Goal: Transaction & Acquisition: Purchase product/service

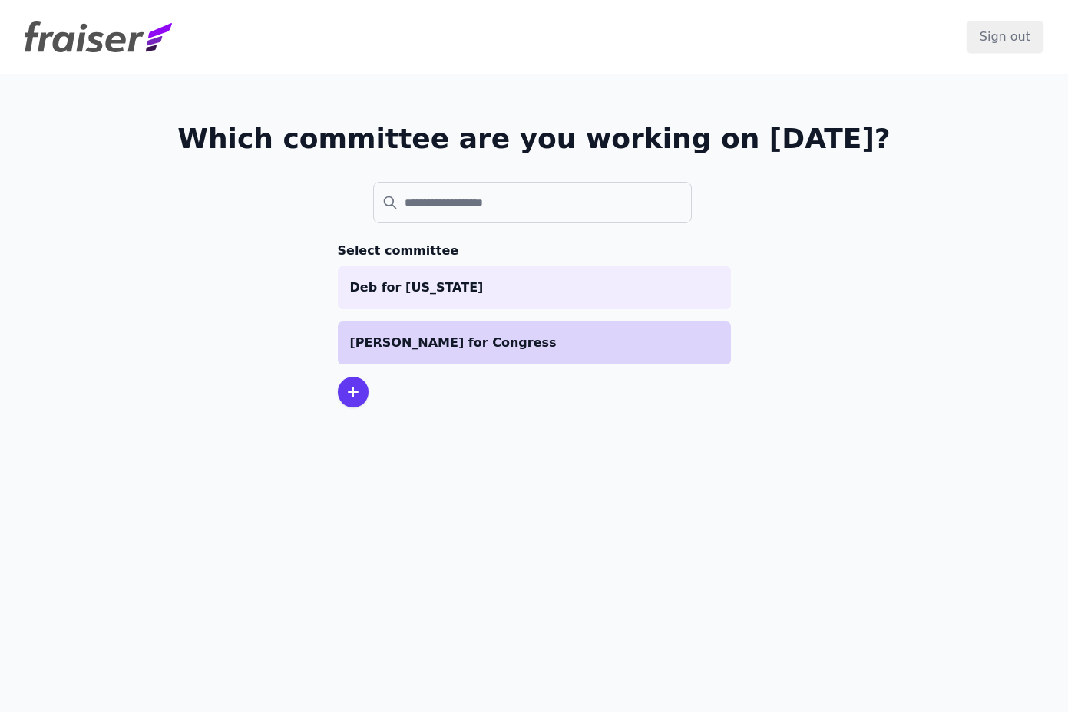
click at [478, 348] on p "[PERSON_NAME] for Congress" at bounding box center [534, 343] width 368 height 18
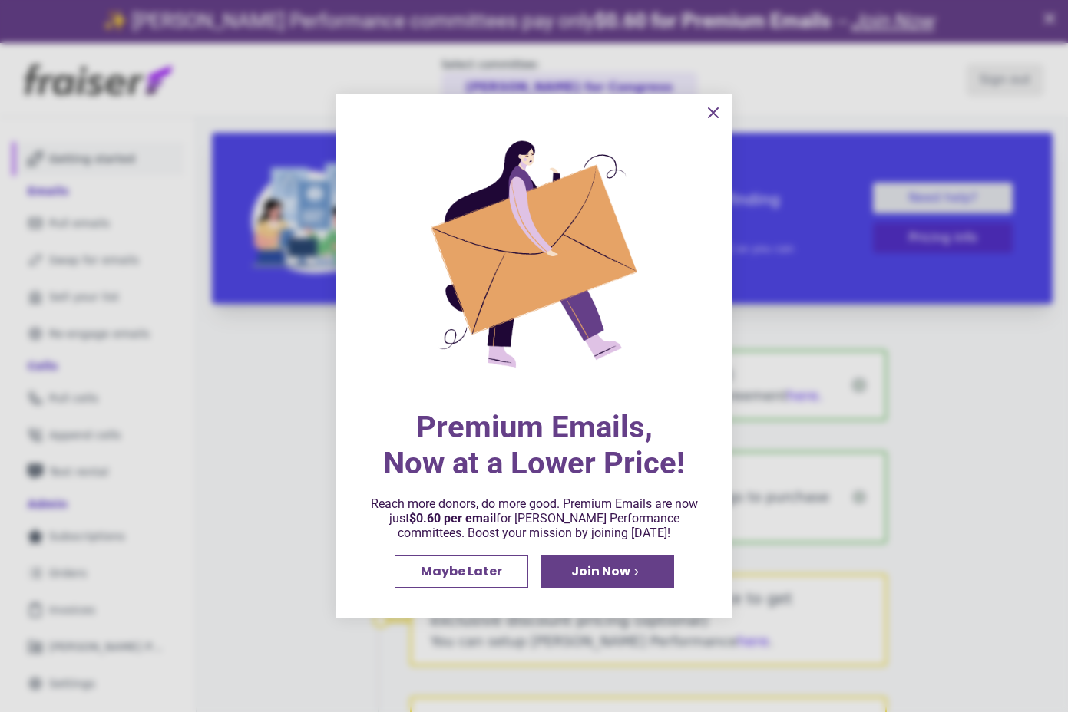
click at [709, 113] on icon "information" at bounding box center [713, 113] width 18 height 18
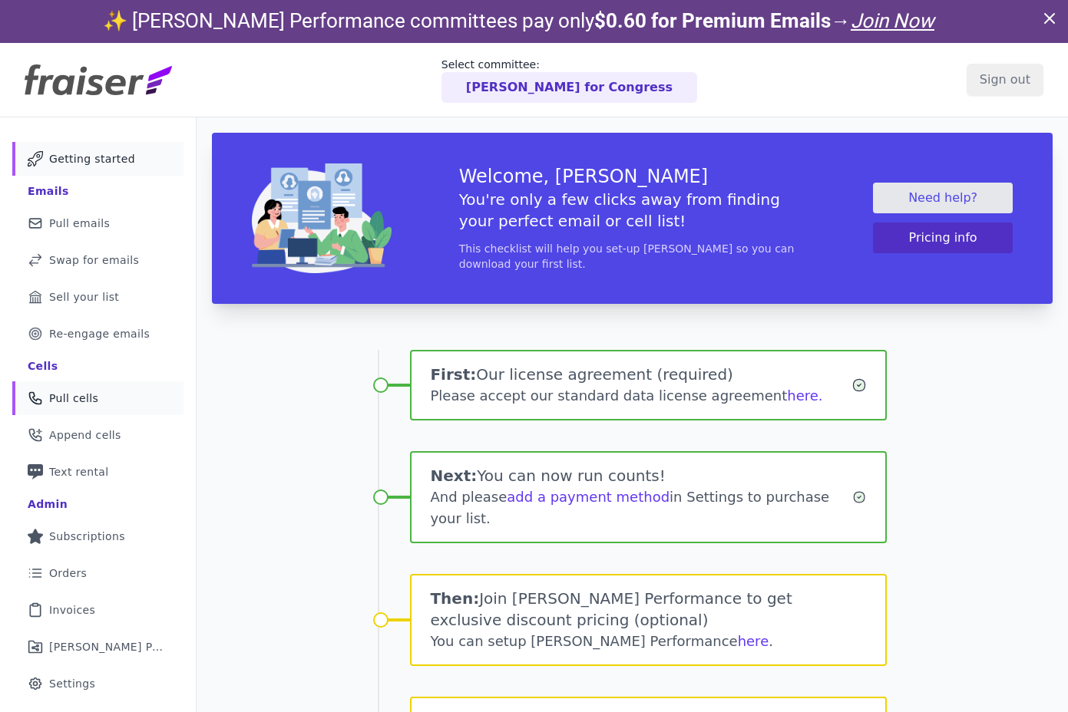
click at [74, 395] on span "Pull cells" at bounding box center [73, 398] width 49 height 15
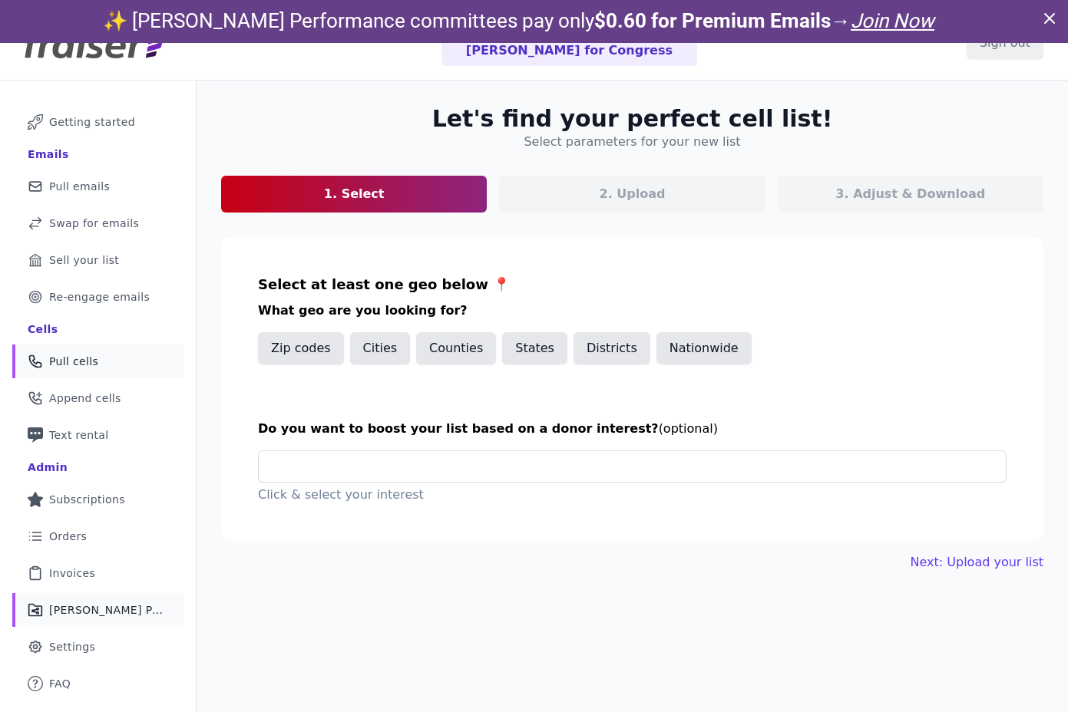
scroll to position [74, 0]
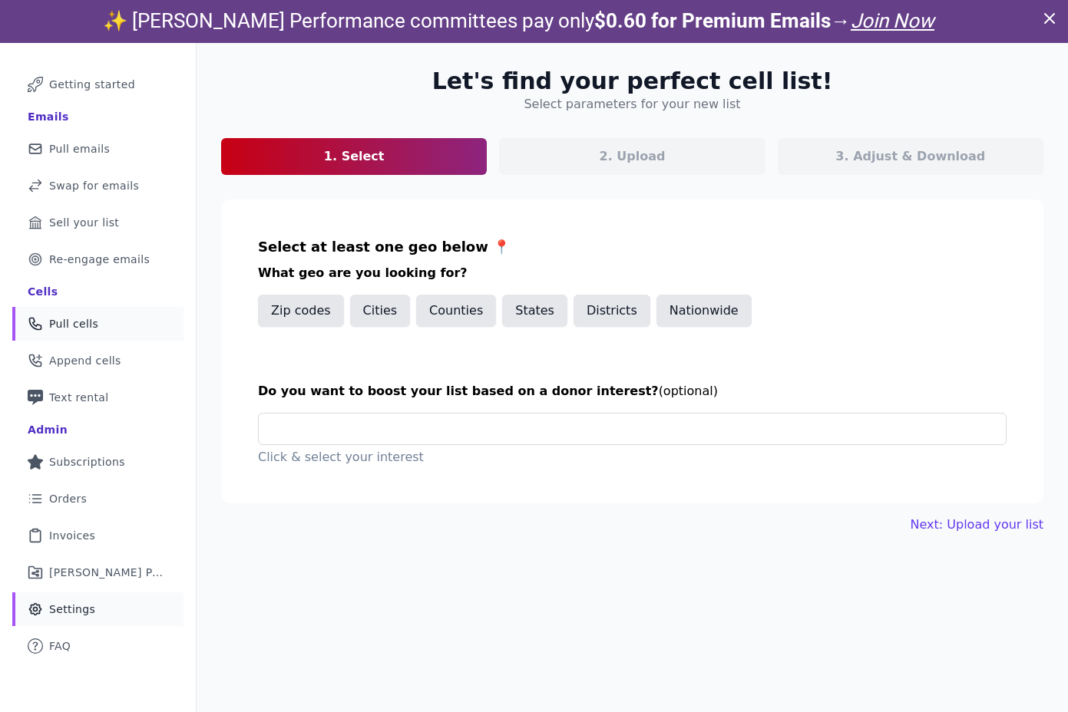
click at [71, 610] on span "Settings" at bounding box center [72, 609] width 46 height 15
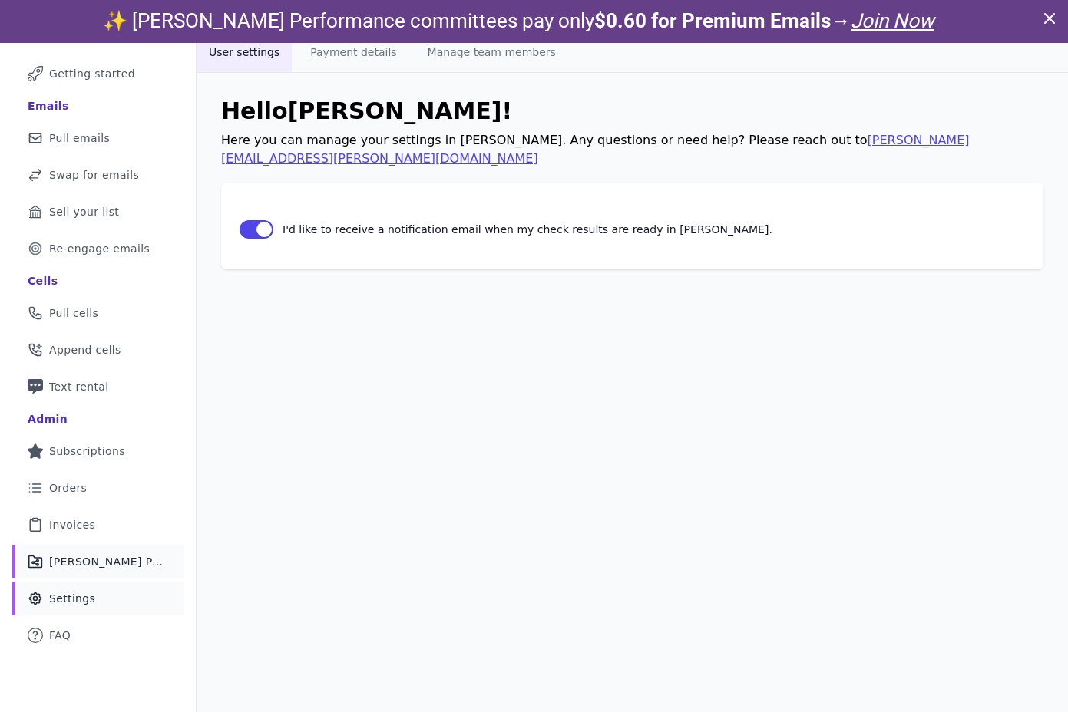
scroll to position [12, 0]
click at [88, 524] on span "Invoices" at bounding box center [72, 524] width 46 height 15
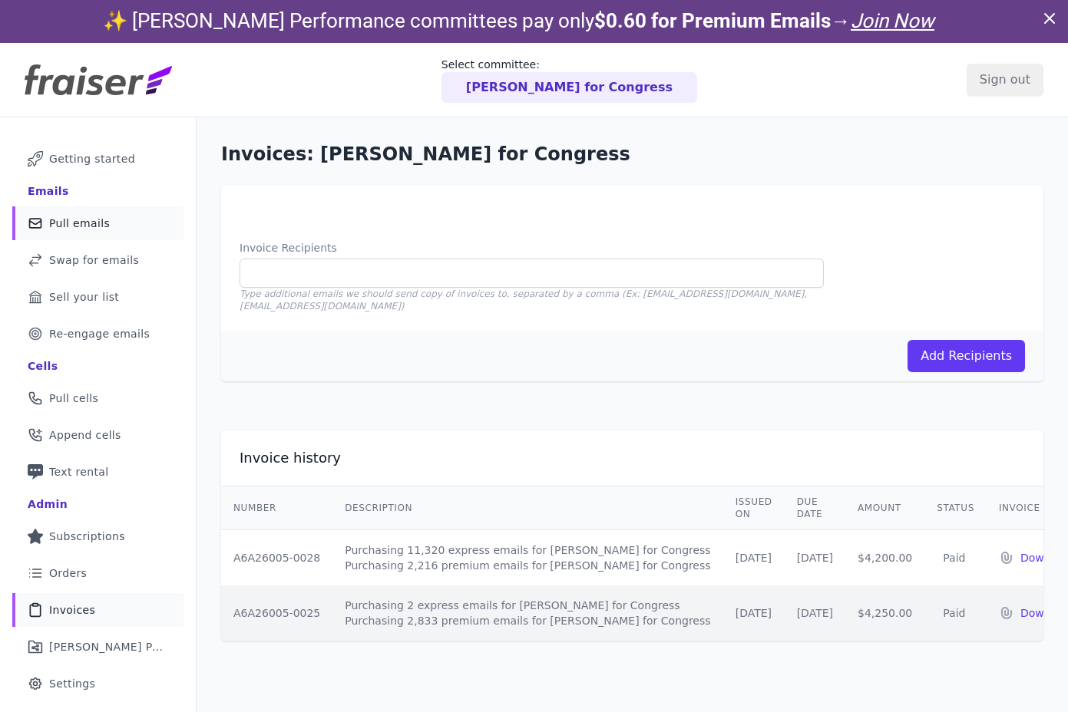
scroll to position [74, 0]
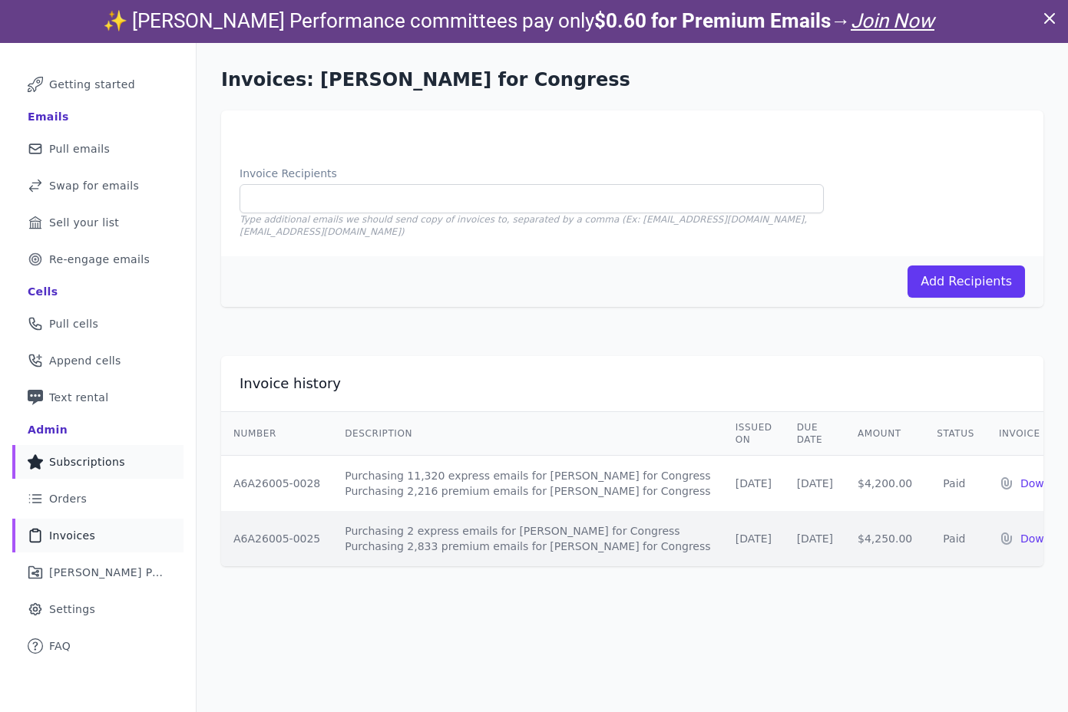
click at [115, 471] on link "Star Icon Full Star Subscriptions" at bounding box center [97, 462] width 171 height 34
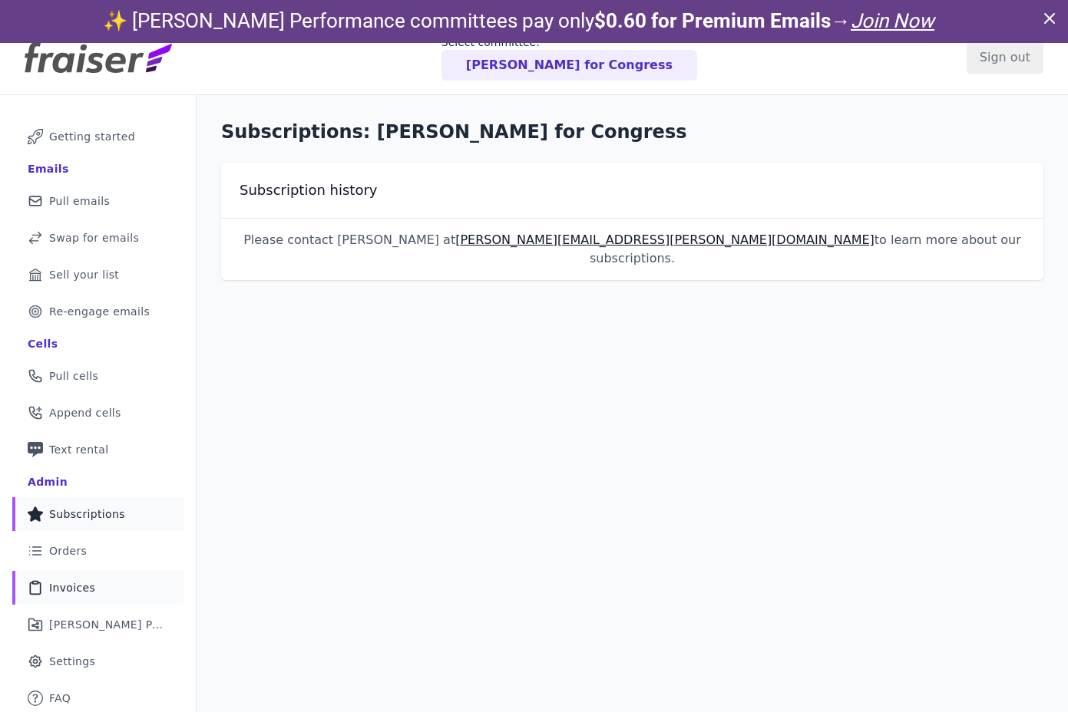
scroll to position [31, 0]
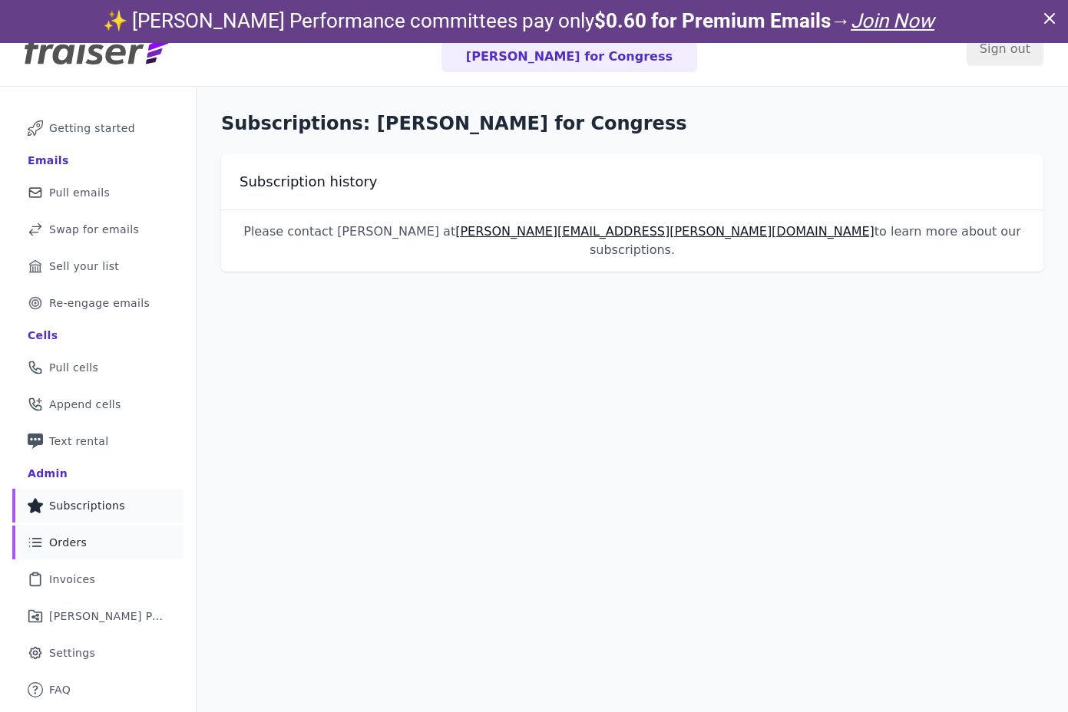
click at [108, 552] on link "List Icon Outline of bulleted list Orders" at bounding box center [97, 543] width 171 height 34
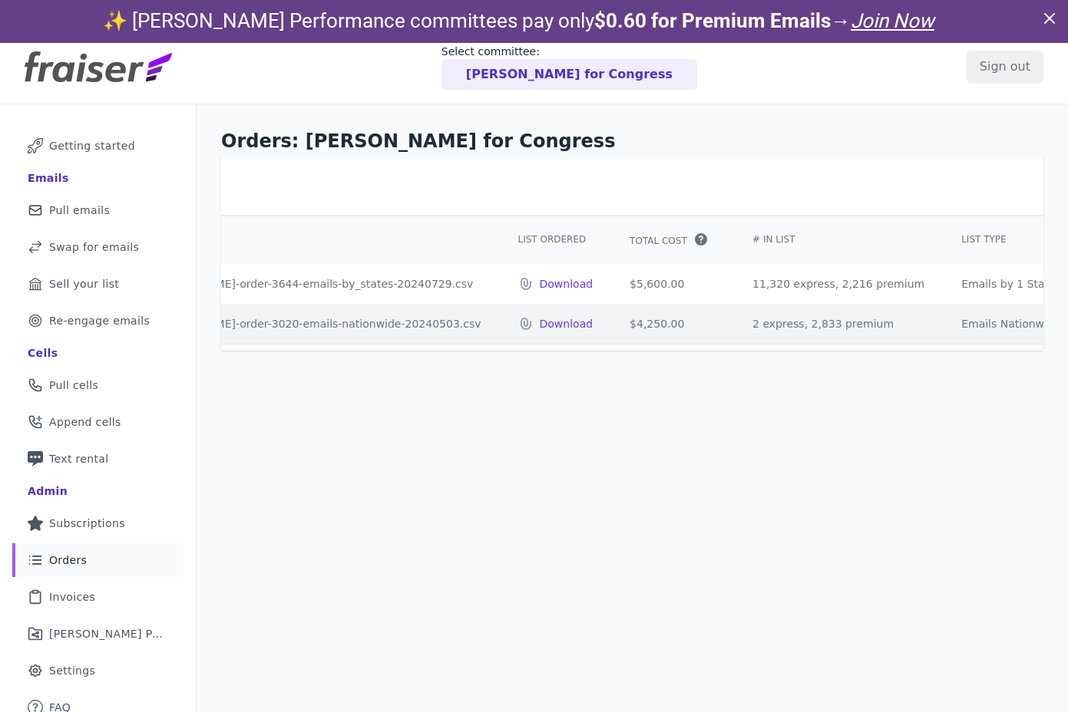
scroll to position [0, 378]
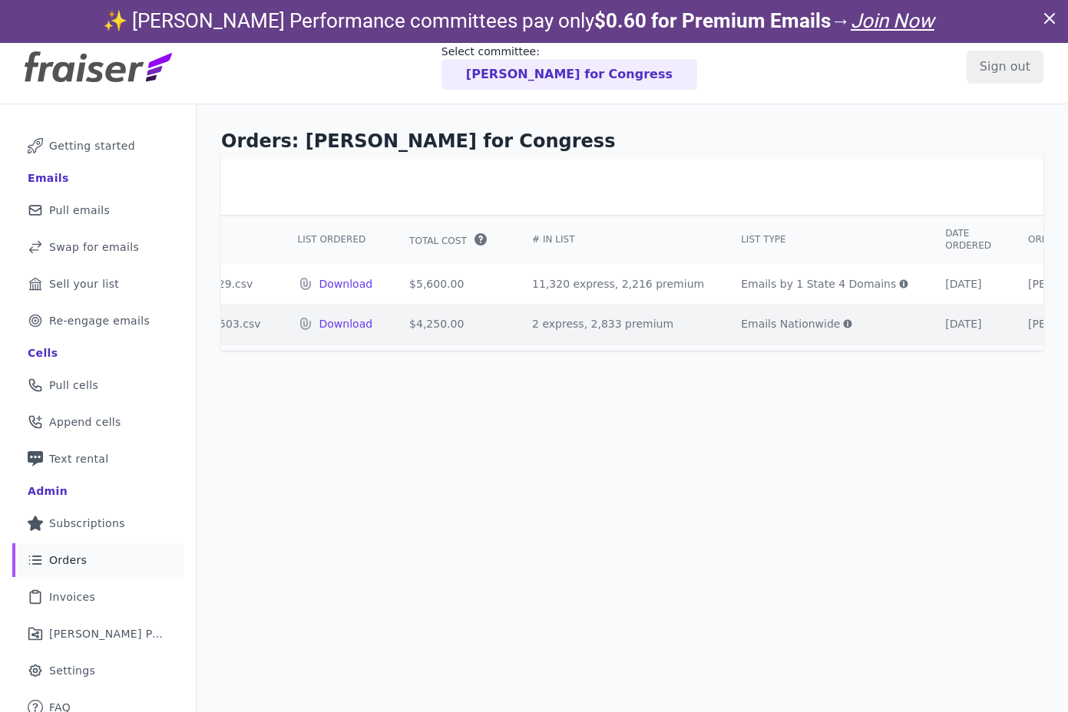
click at [900, 283] on icon at bounding box center [904, 284] width 8 height 8
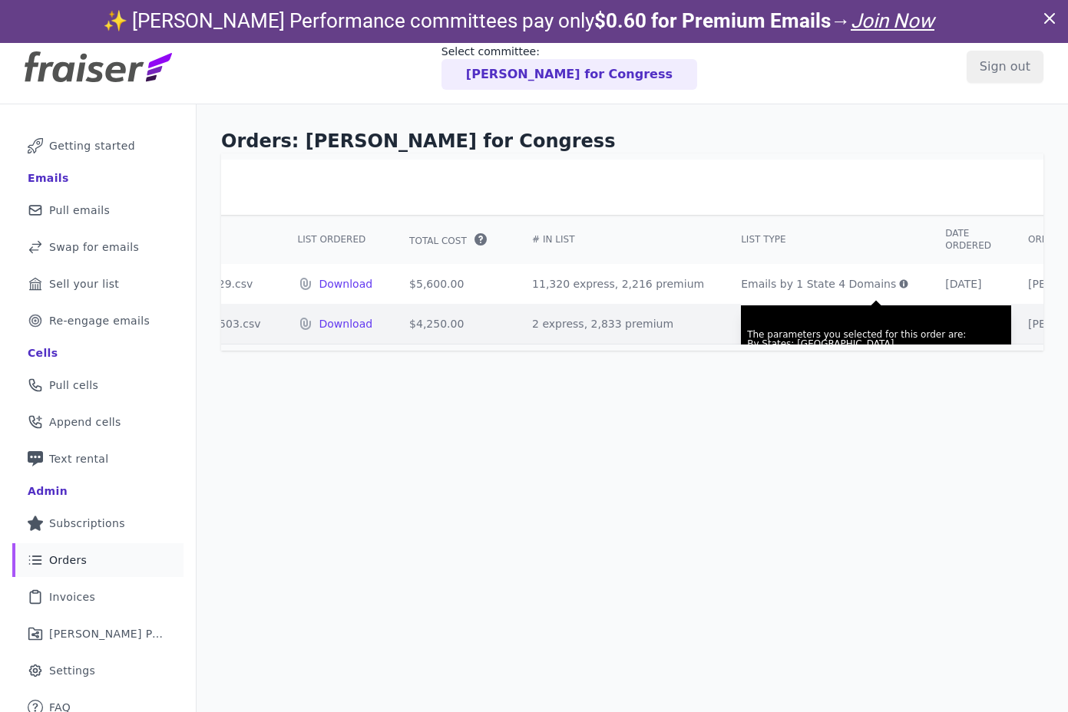
click at [273, 461] on div "Orders: Pramila for Congress Order history ID Filename List Ordered Total Cost" at bounding box center [632, 460] width 871 height 712
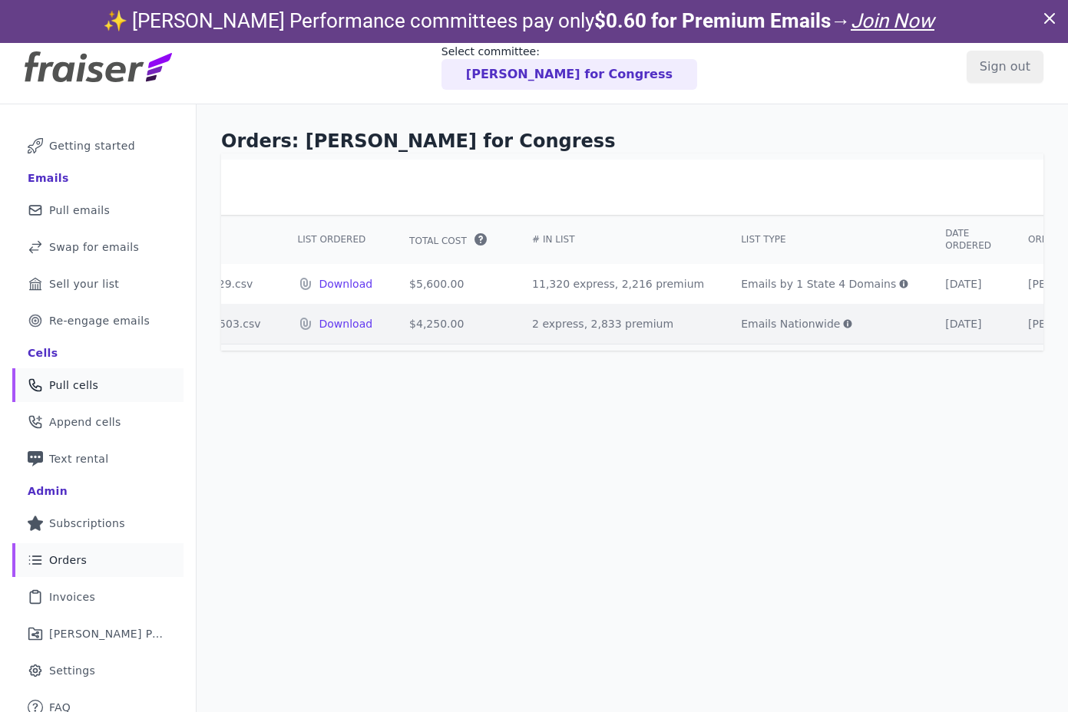
click at [112, 384] on link "Phone Icon Outline of a phone Pull cells" at bounding box center [97, 385] width 171 height 34
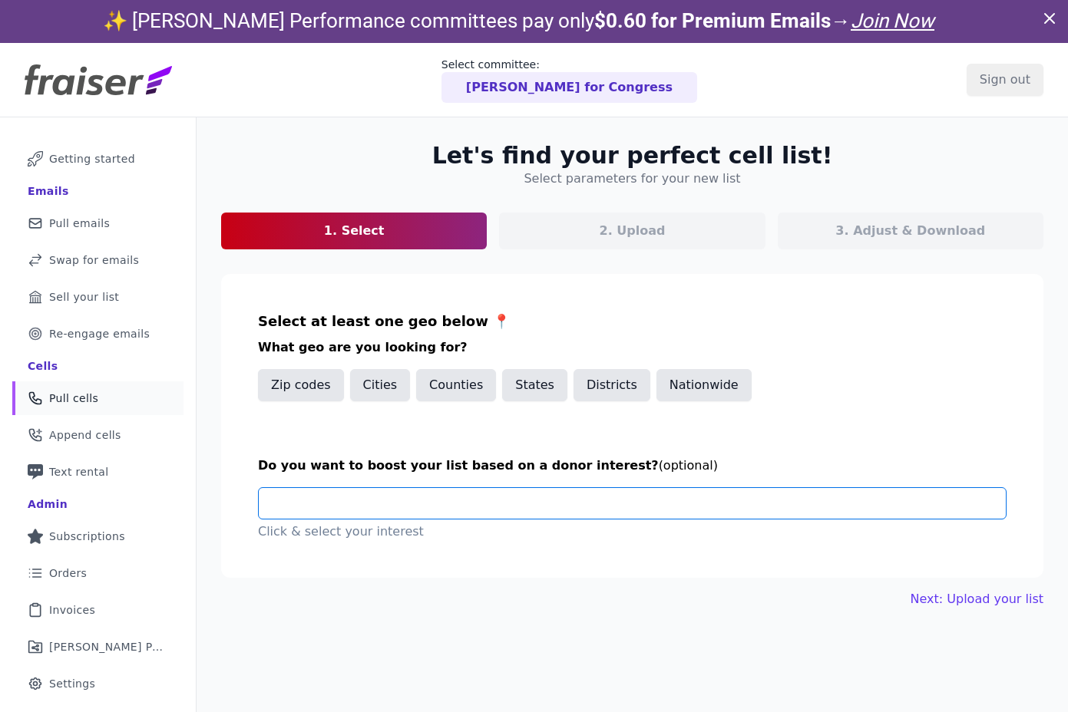
click at [464, 490] on input "text" at bounding box center [638, 503] width 735 height 31
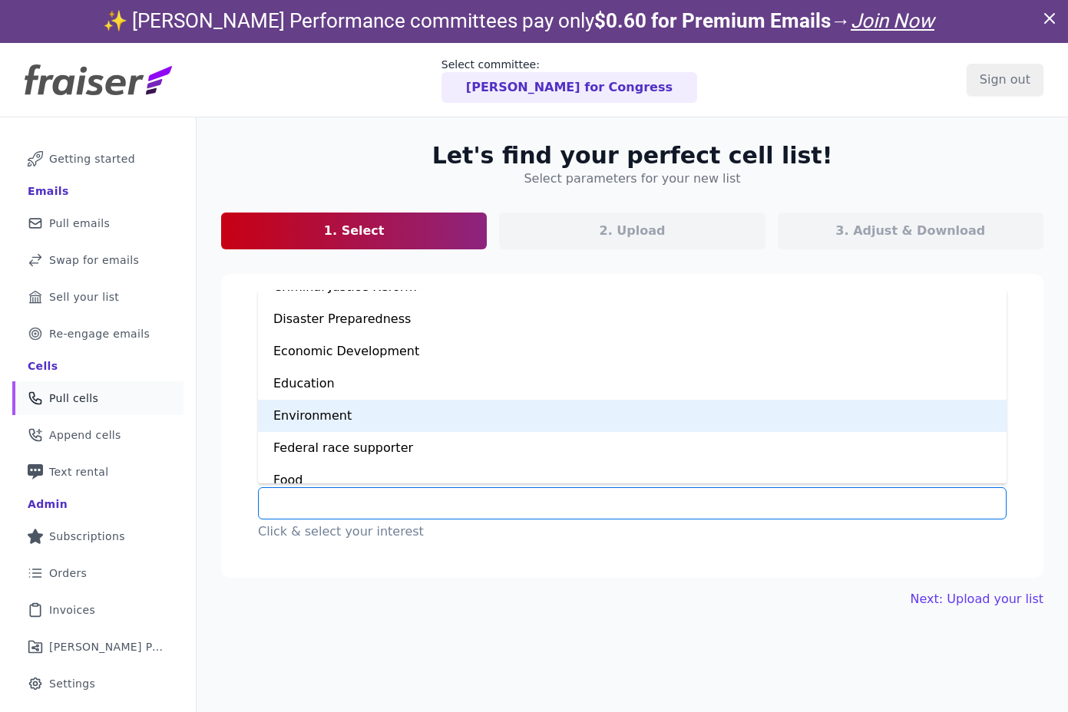
scroll to position [290, 0]
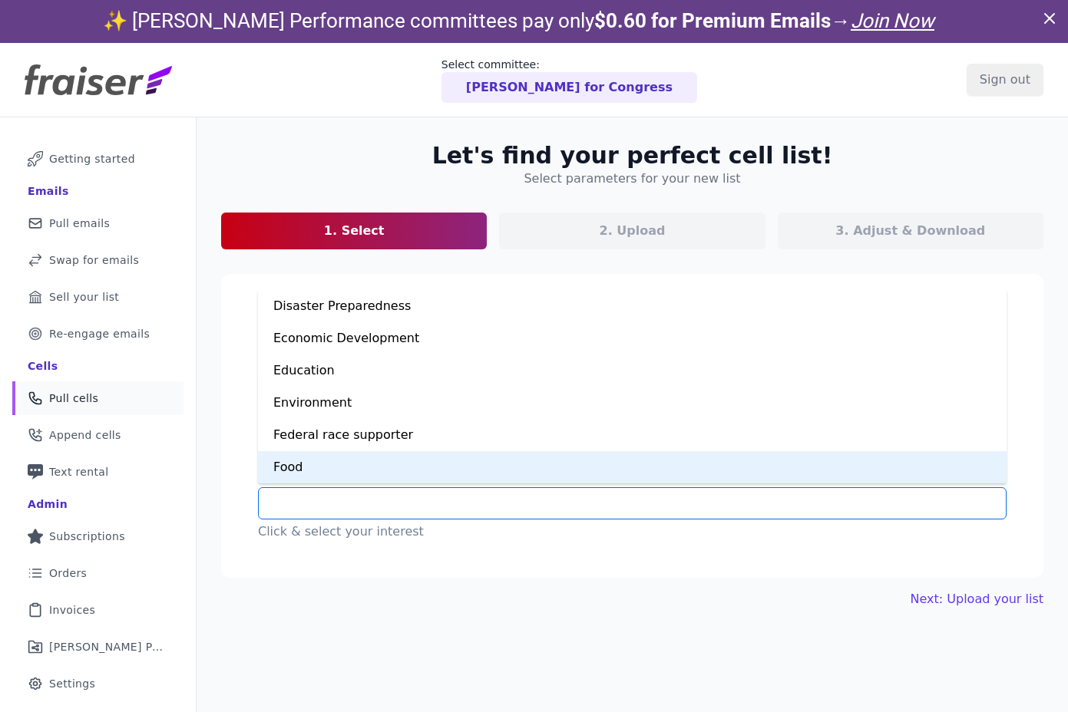
click at [401, 577] on section "Select at least one geo below 📍 What geo are you looking for? Zip codes Cities …" at bounding box center [632, 426] width 822 height 304
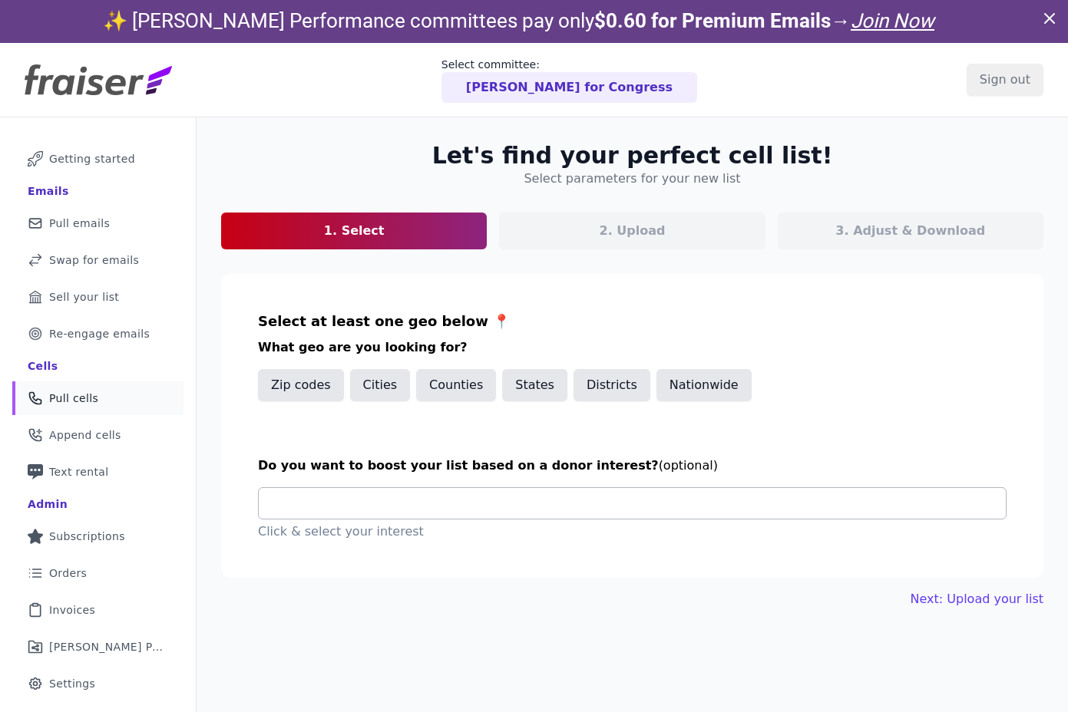
click at [421, 499] on input "text" at bounding box center [638, 503] width 735 height 31
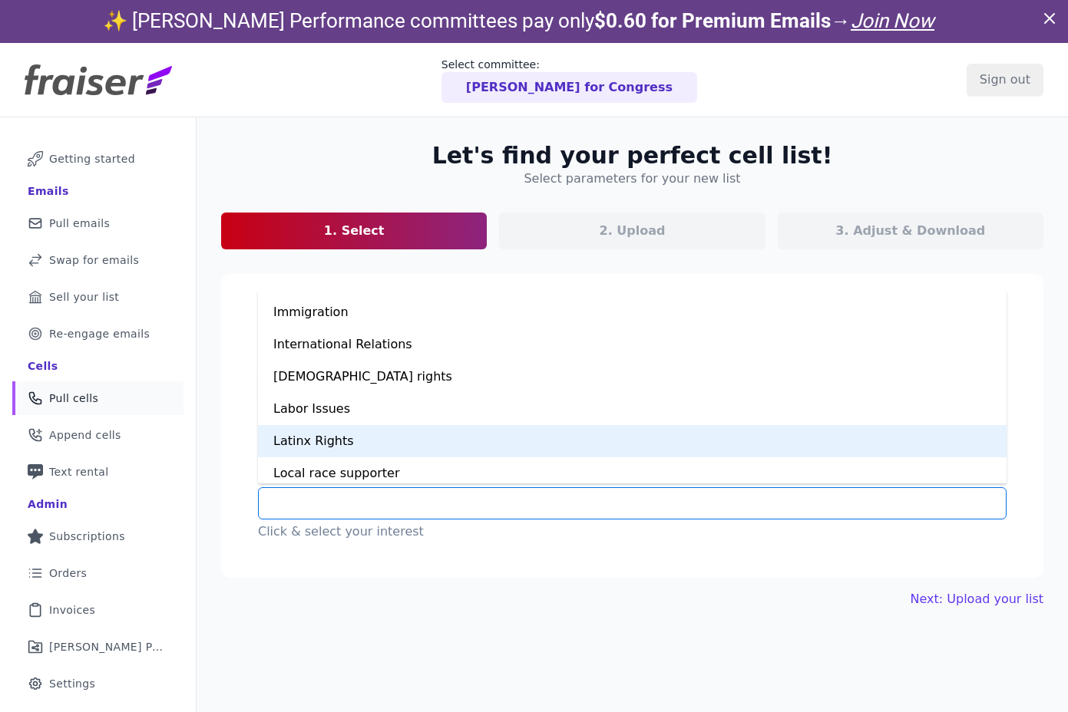
scroll to position [603, 0]
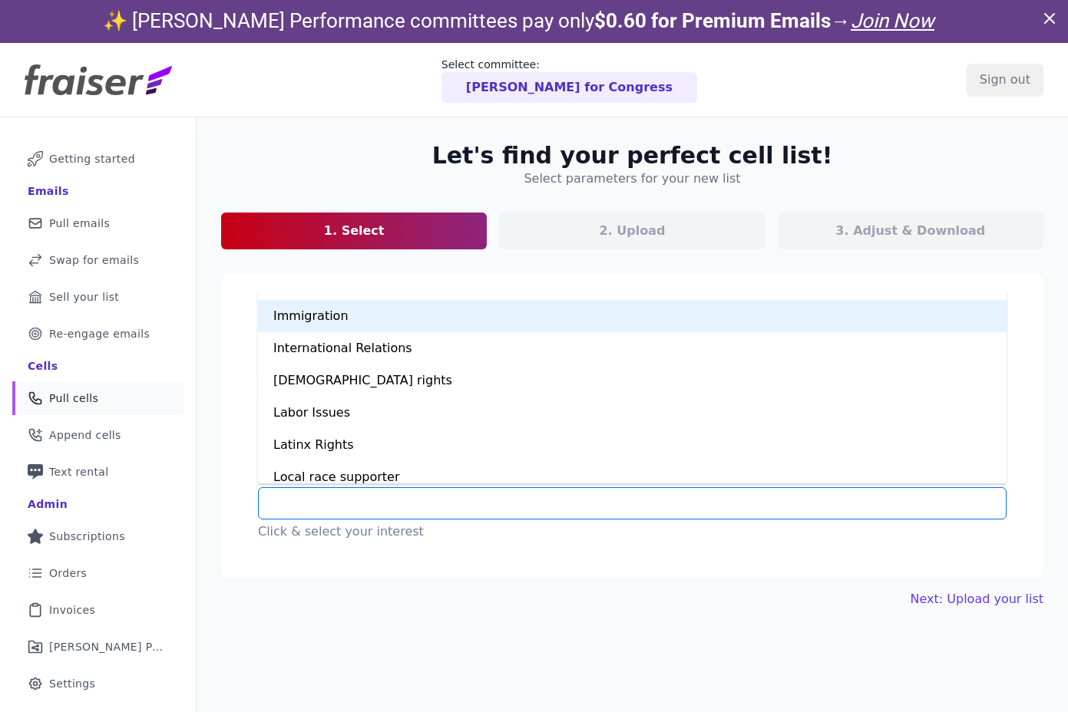
click at [360, 315] on div "Immigration" at bounding box center [632, 316] width 748 height 32
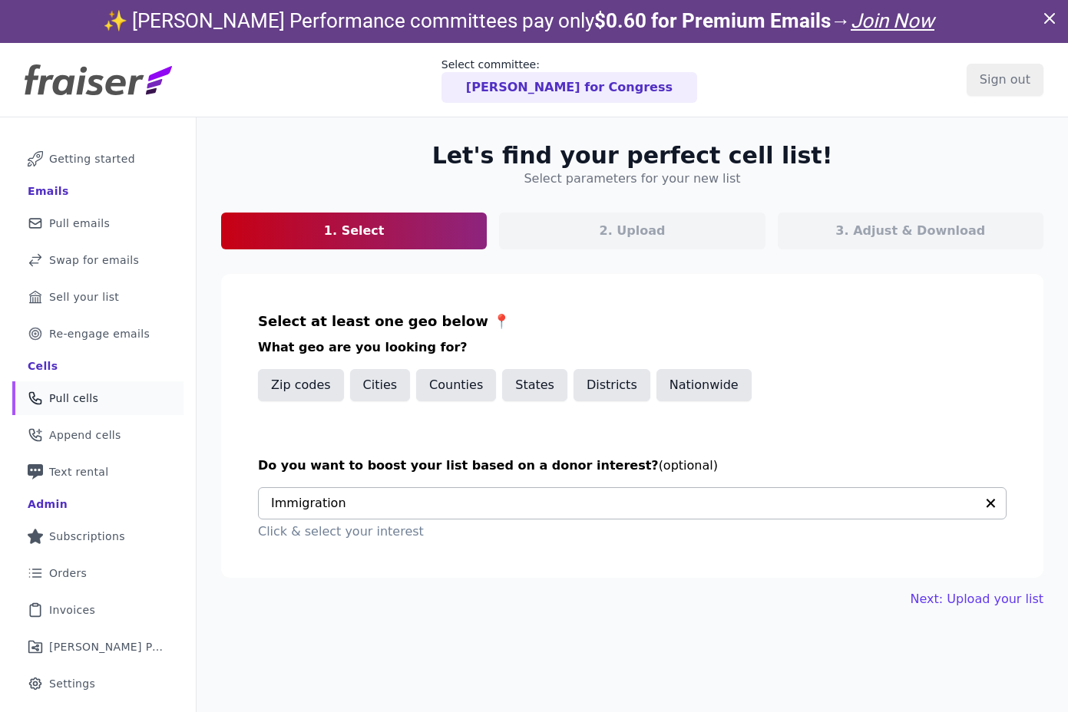
click at [435, 626] on div "Let's find your perfect cell list! Select parameters for your new list 1. Selec…" at bounding box center [632, 375] width 871 height 516
click at [527, 396] on button "States" at bounding box center [534, 385] width 65 height 32
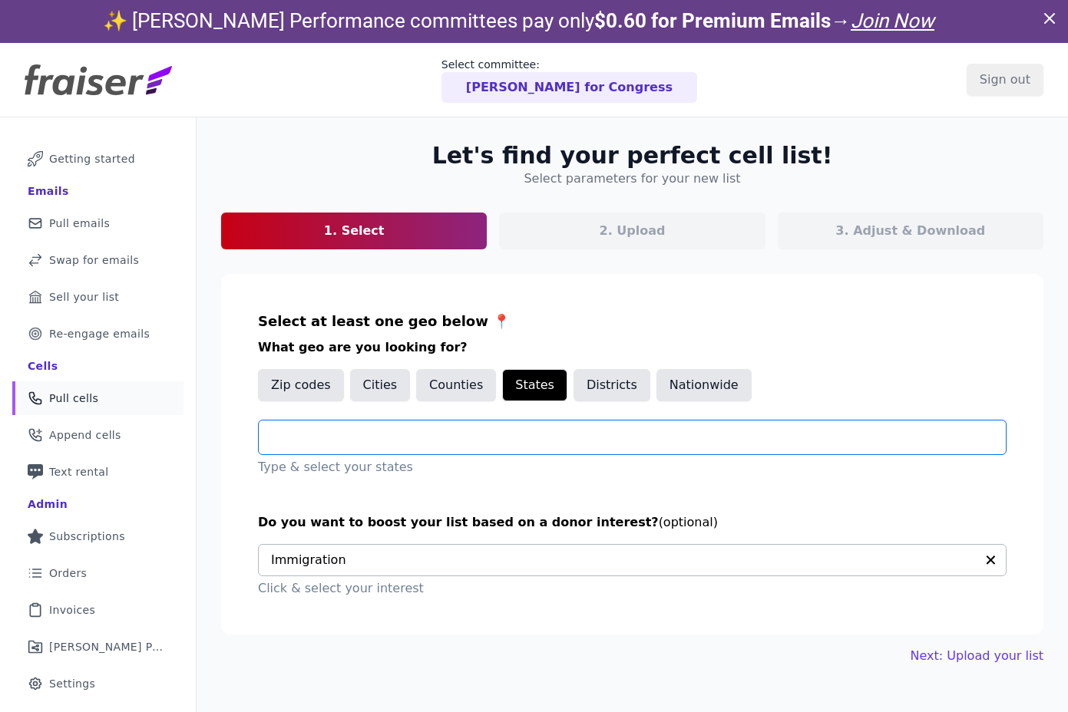
click at [431, 430] on input "text" at bounding box center [638, 437] width 735 height 18
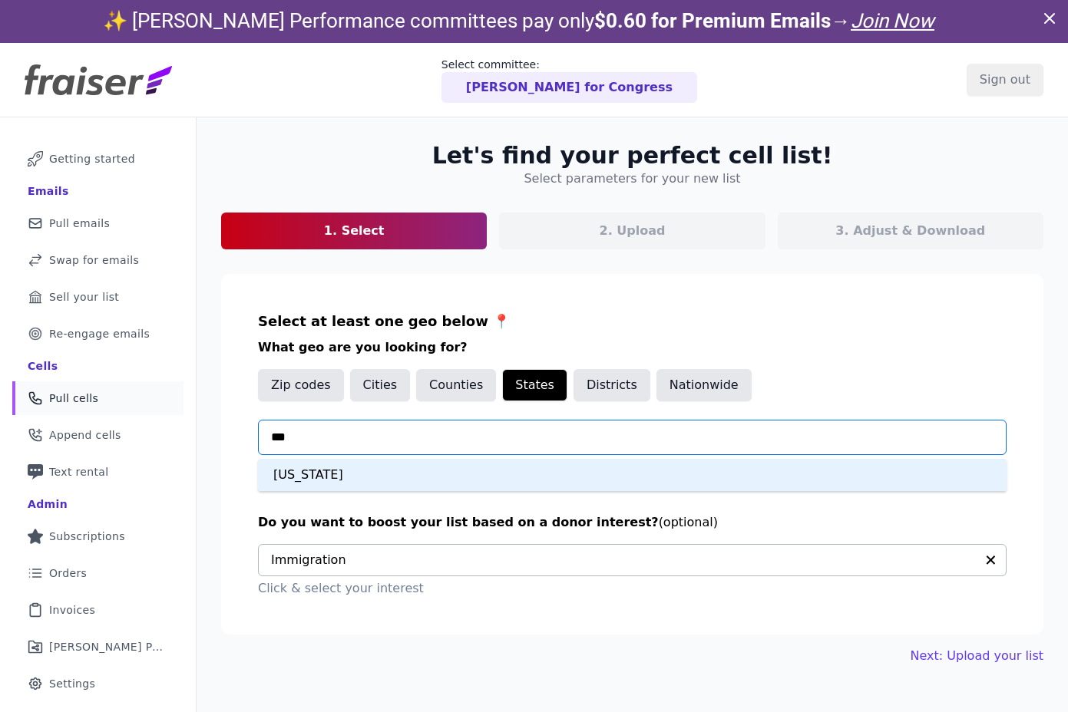
type input "****"
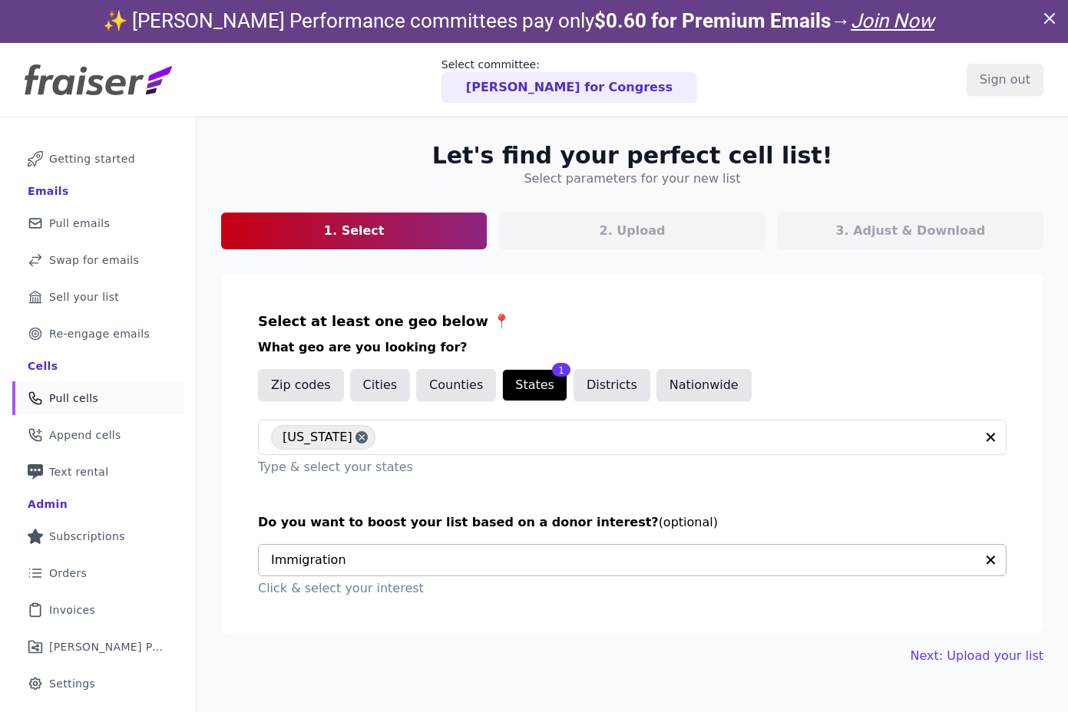
drag, startPoint x: 520, startPoint y: 480, endPoint x: 534, endPoint y: 477, distance: 14.0
click at [521, 480] on section "Select at least one geo below 📍 What geo are you looking for? Zip codes Cities …" at bounding box center [632, 454] width 822 height 361
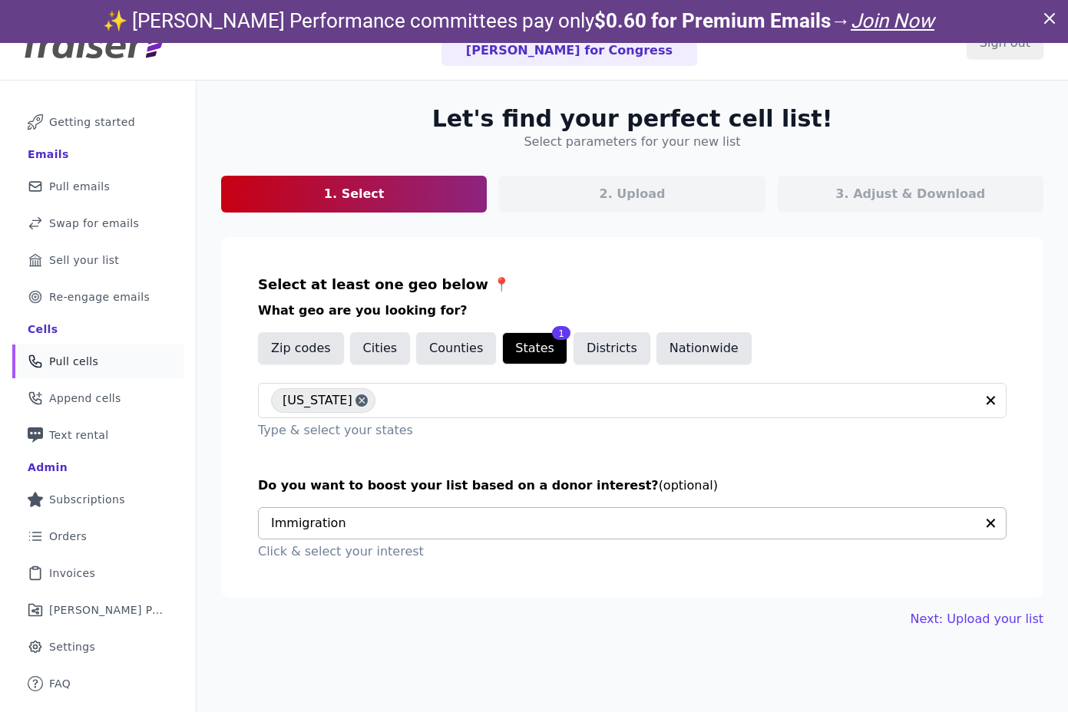
scroll to position [31, 0]
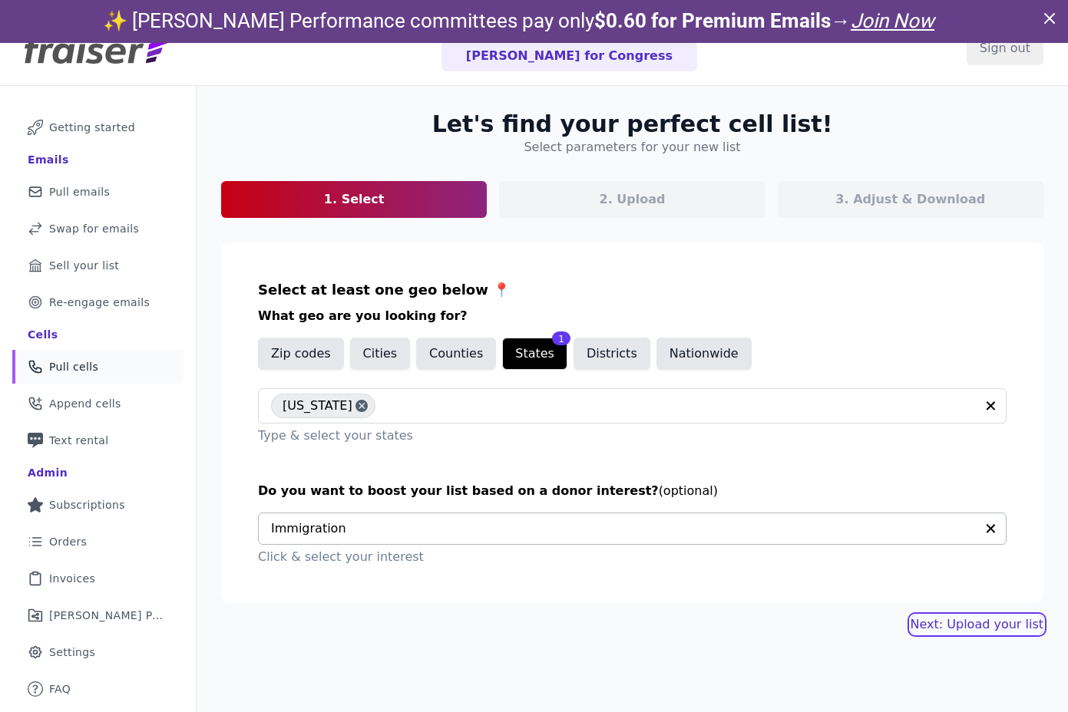
click at [1003, 627] on link "Next: Upload your list" at bounding box center [976, 625] width 133 height 18
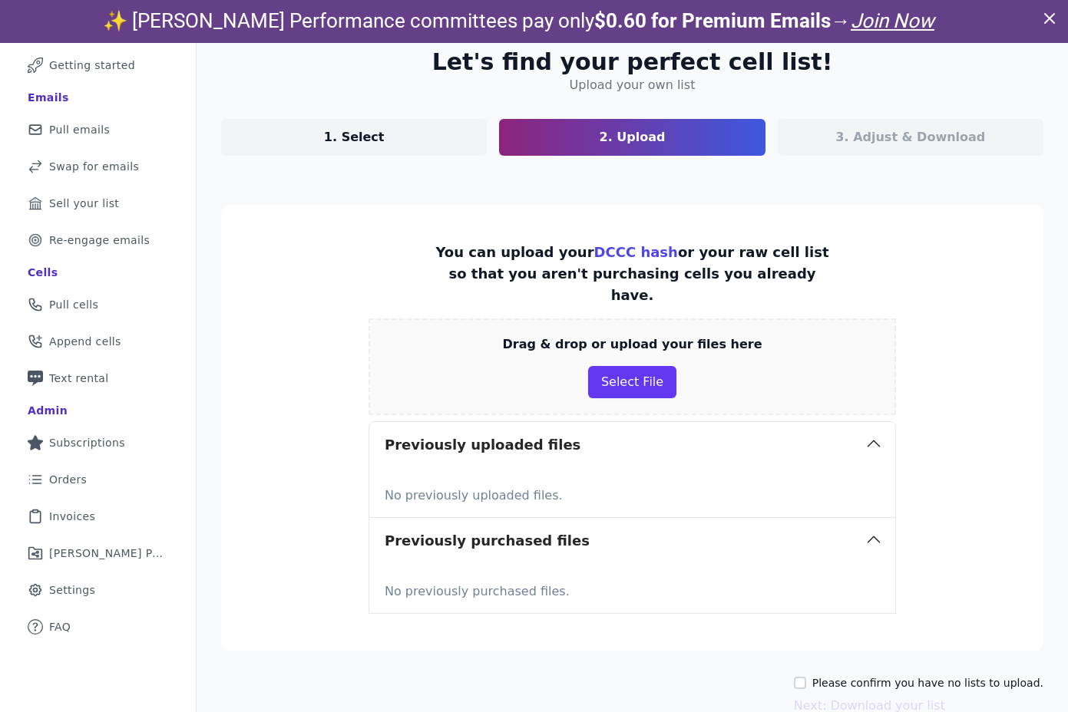
scroll to position [109, 0]
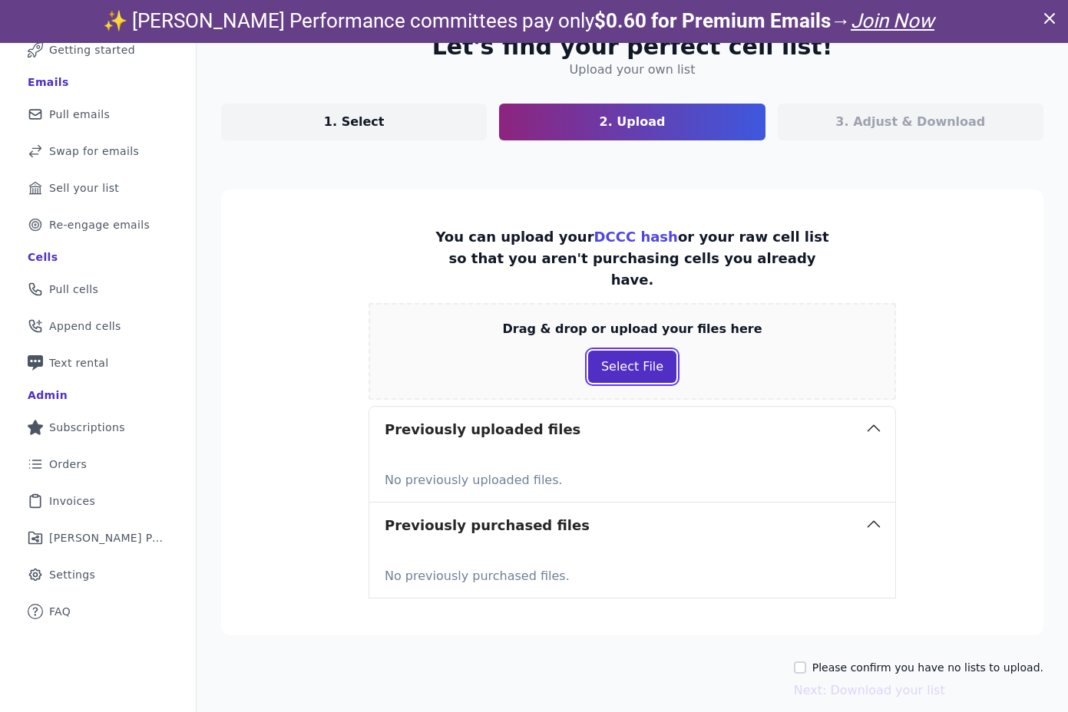
click at [633, 351] on button "Select File" at bounding box center [632, 367] width 88 height 32
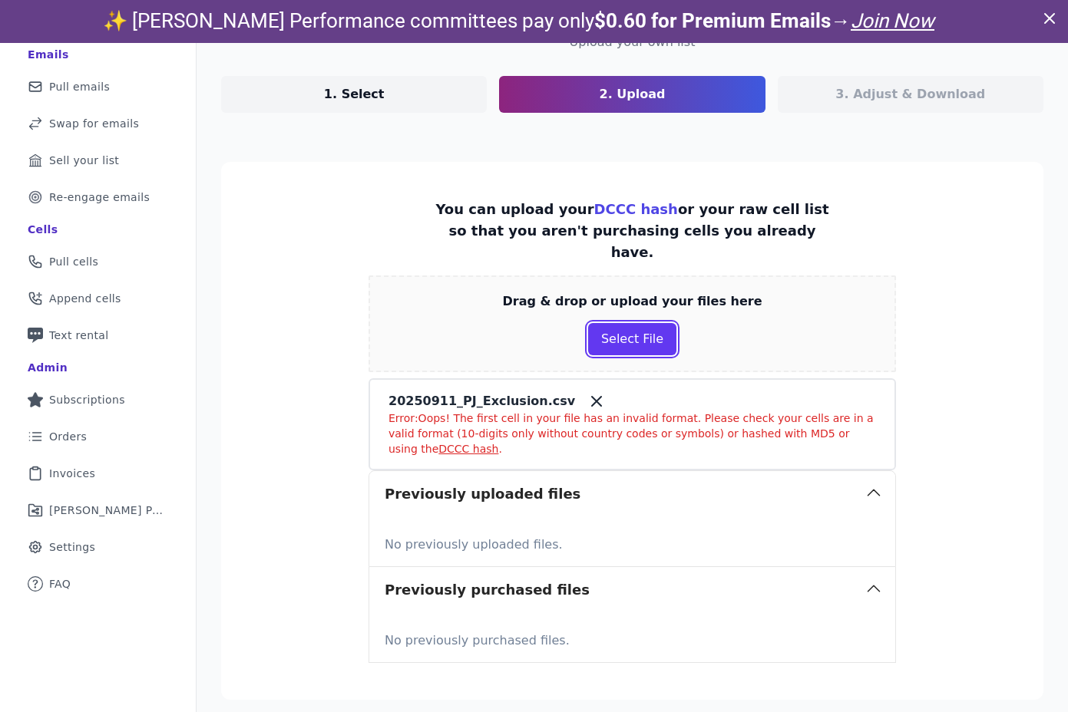
scroll to position [134, 0]
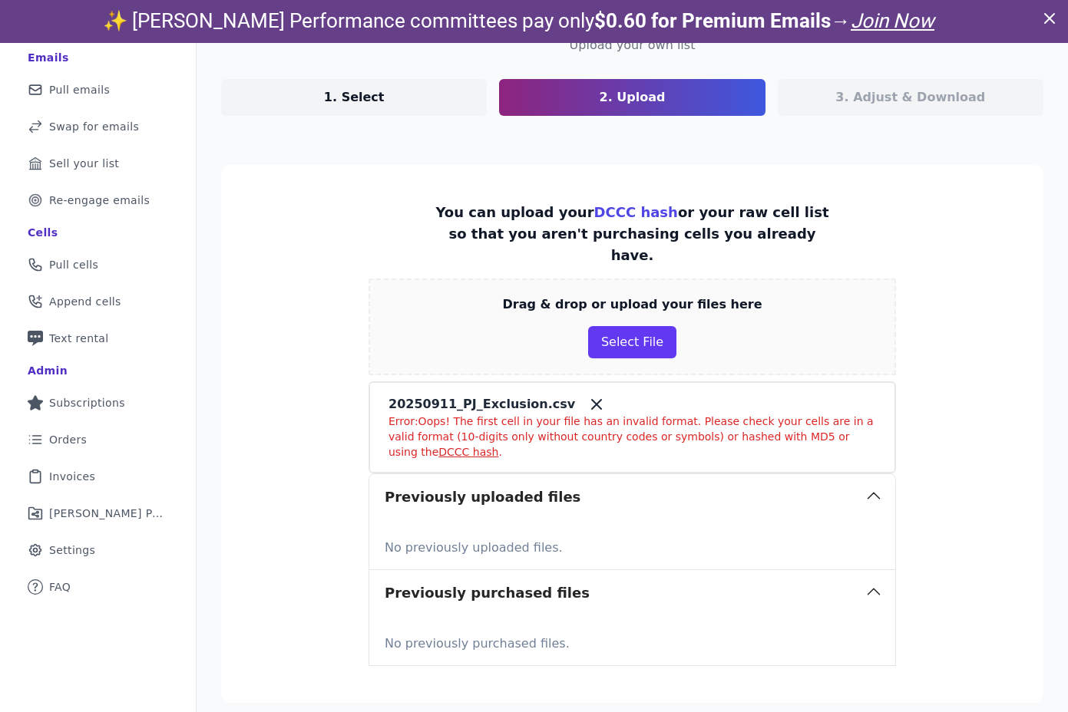
click at [592, 400] on icon at bounding box center [596, 404] width 9 height 9
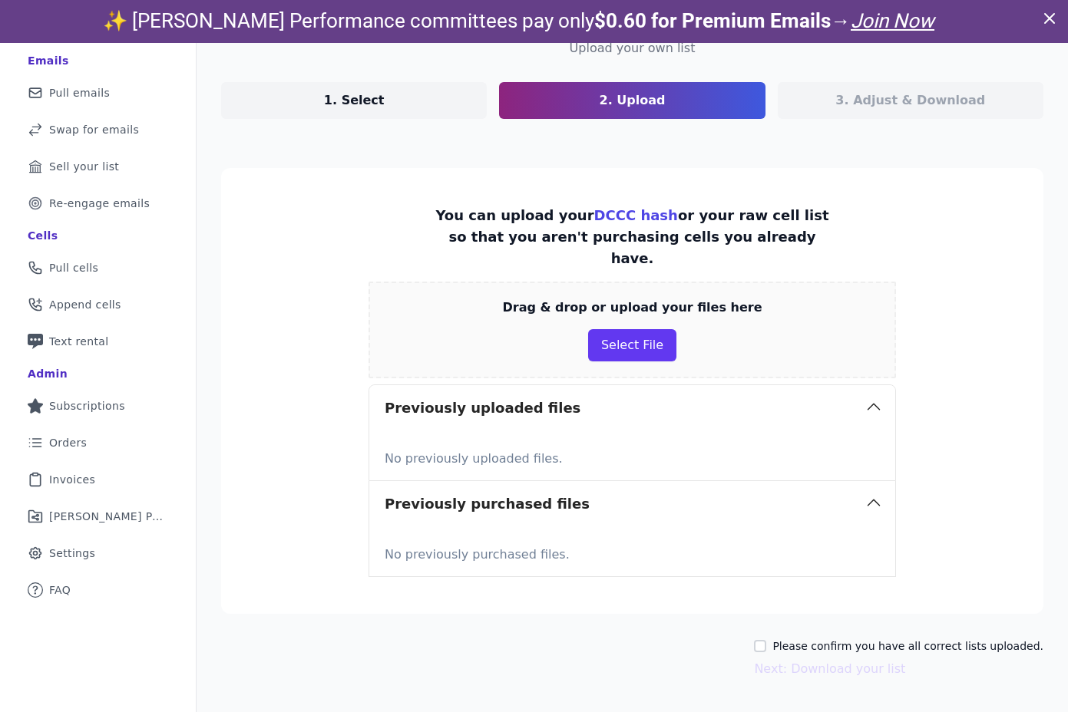
scroll to position [109, 0]
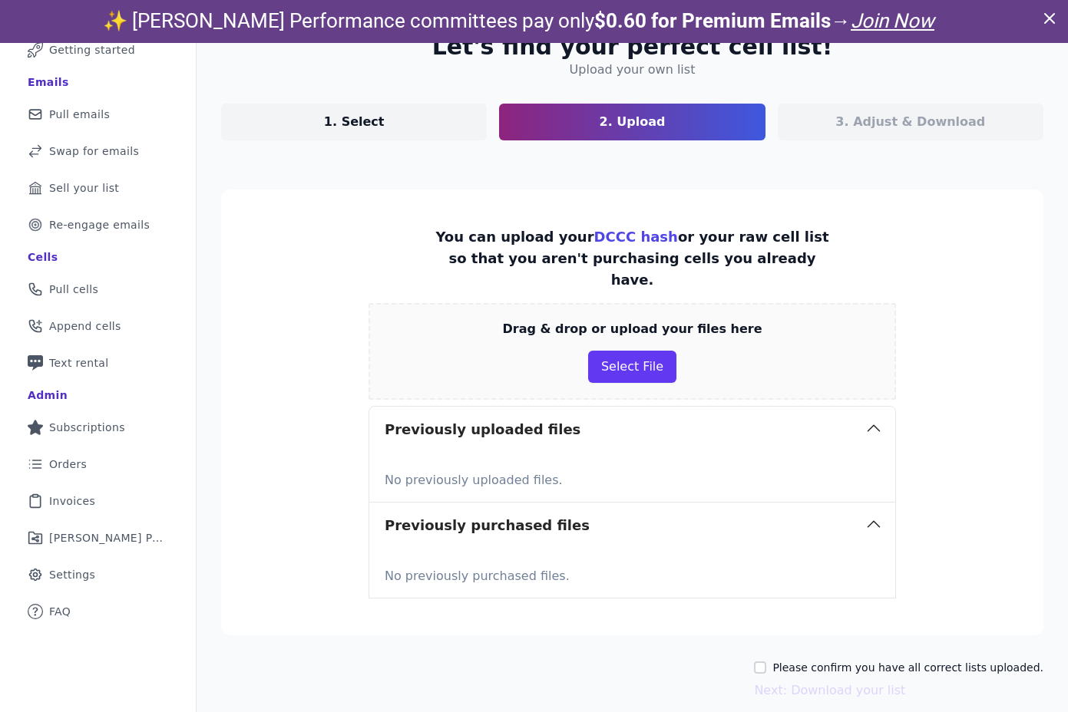
click at [237, 353] on section "You can upload your DCCC hash or your raw cell list so that you aren't purchasi…" at bounding box center [632, 413] width 822 height 446
click at [622, 351] on button "Select File" at bounding box center [632, 367] width 88 height 32
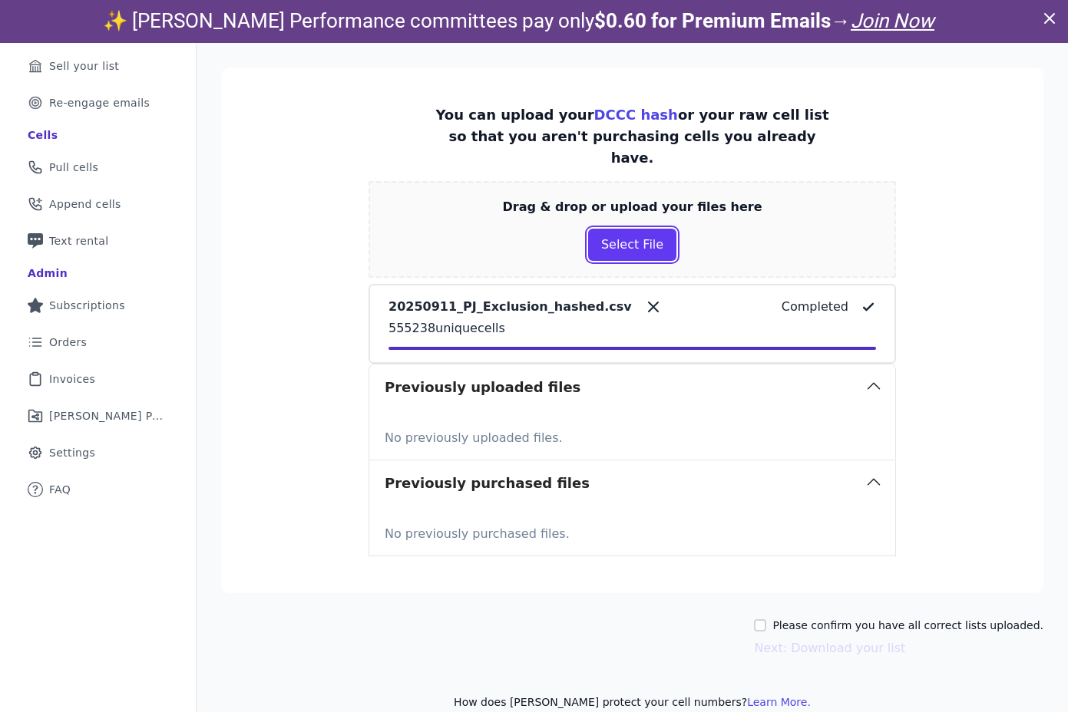
scroll to position [189, 0]
click at [766, 619] on input "Please confirm you have all correct lists uploaded." at bounding box center [760, 625] width 12 height 12
checkbox input "true"
click at [870, 639] on button "Next: Download your list" at bounding box center [829, 648] width 151 height 18
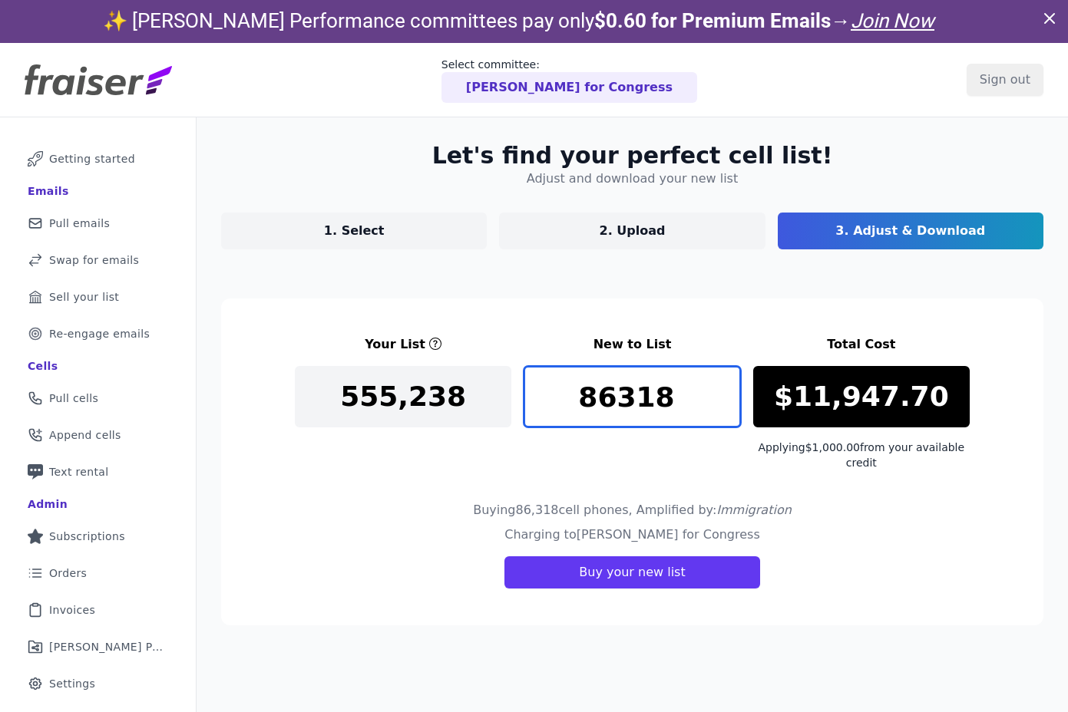
drag, startPoint x: 603, startPoint y: 404, endPoint x: 487, endPoint y: 425, distance: 118.6
click at [599, 407] on input "86318" at bounding box center [631, 396] width 216 height 61
click at [303, 456] on div "Your List New to List Total Cost 555,238 86318 $11,947.70 Applying $1,000.00 fr…" at bounding box center [632, 402] width 675 height 135
click at [623, 390] on input "86318" at bounding box center [631, 396] width 216 height 61
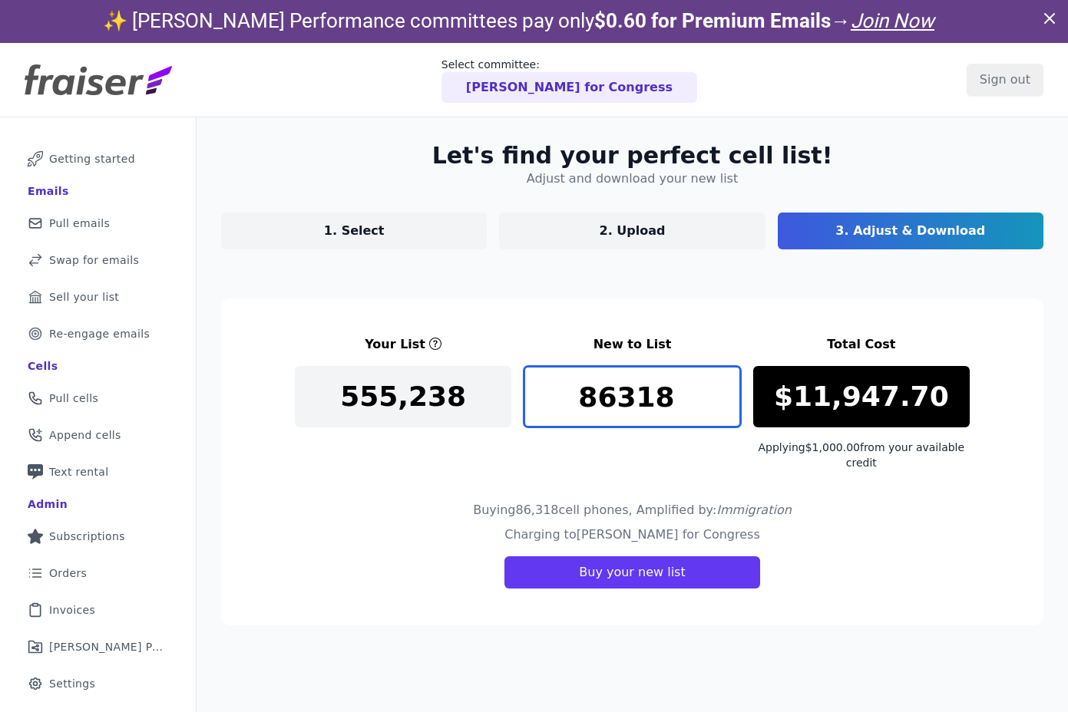
click at [623, 390] on input "86318" at bounding box center [631, 396] width 216 height 61
click at [384, 234] on link "1. Select" at bounding box center [354, 231] width 266 height 37
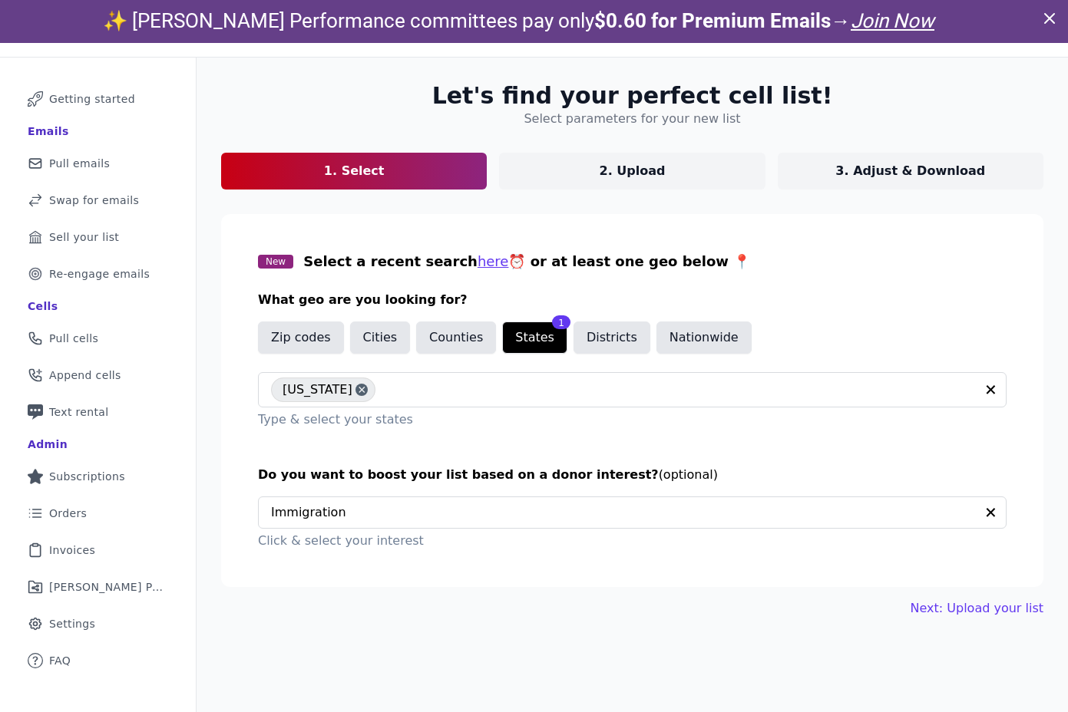
scroll to position [55, 0]
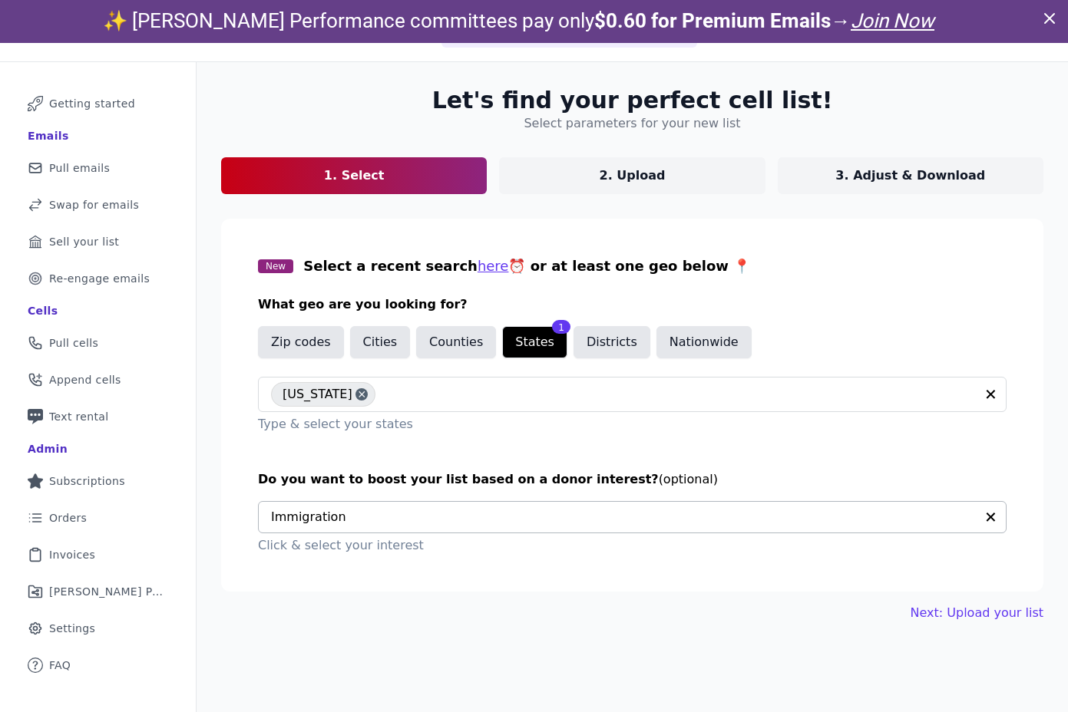
click at [995, 516] on icon "button" at bounding box center [990, 517] width 15 height 15
click at [987, 614] on link "Next: Upload your list" at bounding box center [976, 613] width 133 height 18
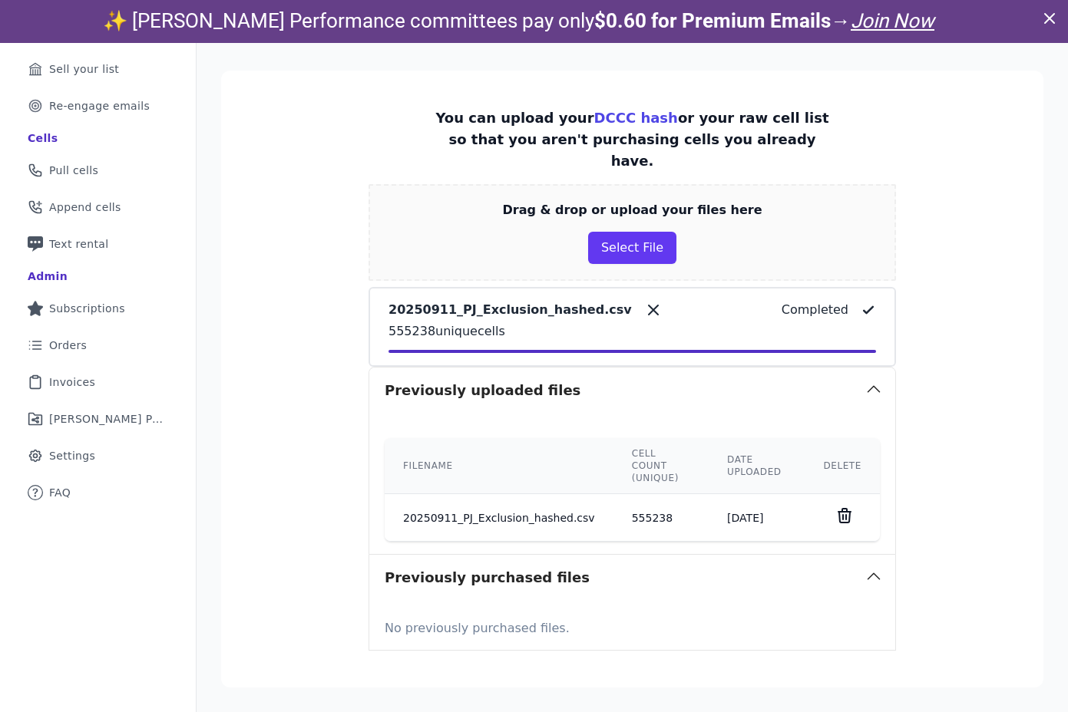
scroll to position [268, 0]
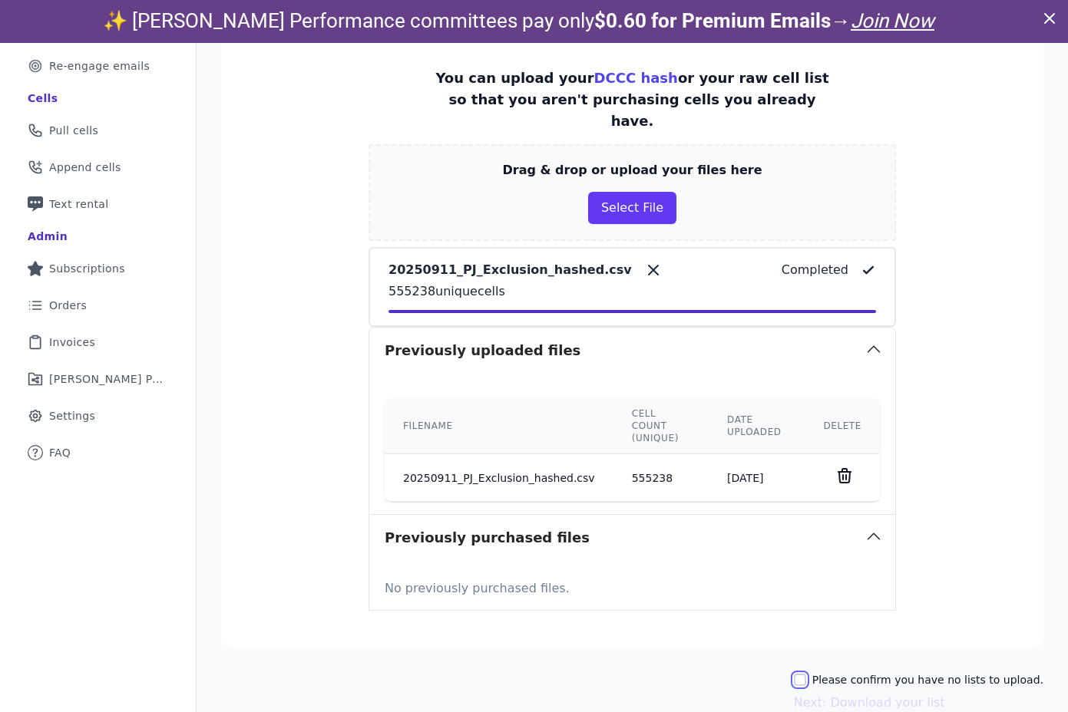
drag, startPoint x: 811, startPoint y: 648, endPoint x: 839, endPoint y: 656, distance: 28.7
click at [806, 674] on input "Please confirm you have no lists to upload." at bounding box center [800, 680] width 12 height 12
checkbox input "true"
click at [880, 694] on button "Next: Download your list" at bounding box center [869, 703] width 151 height 18
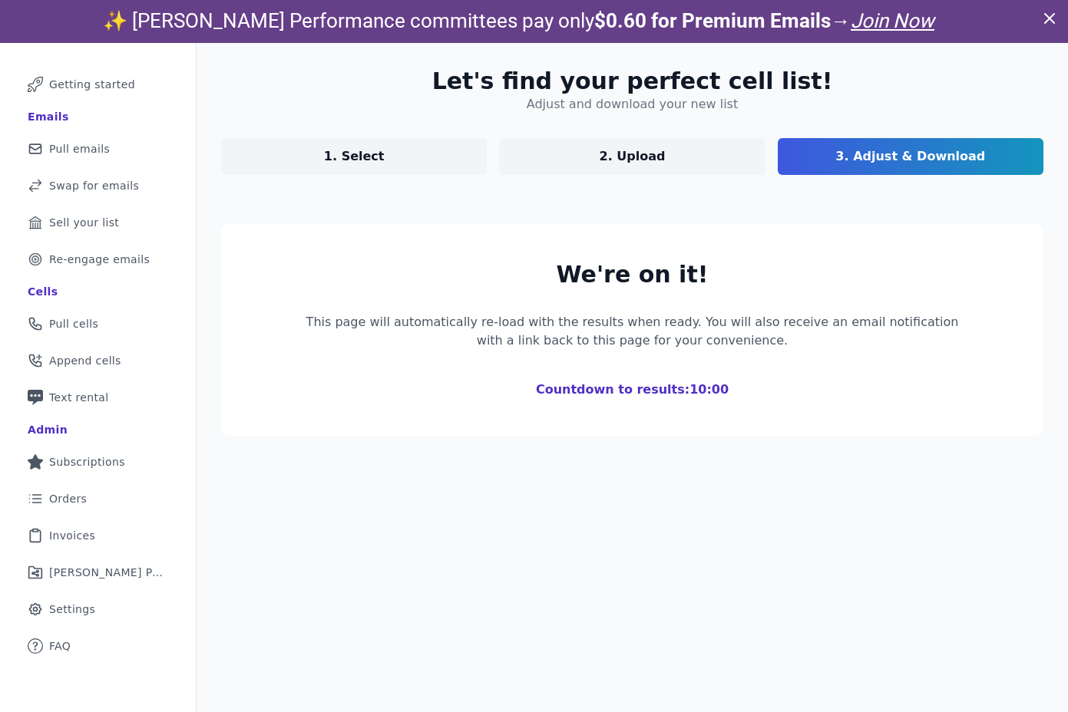
scroll to position [74, 0]
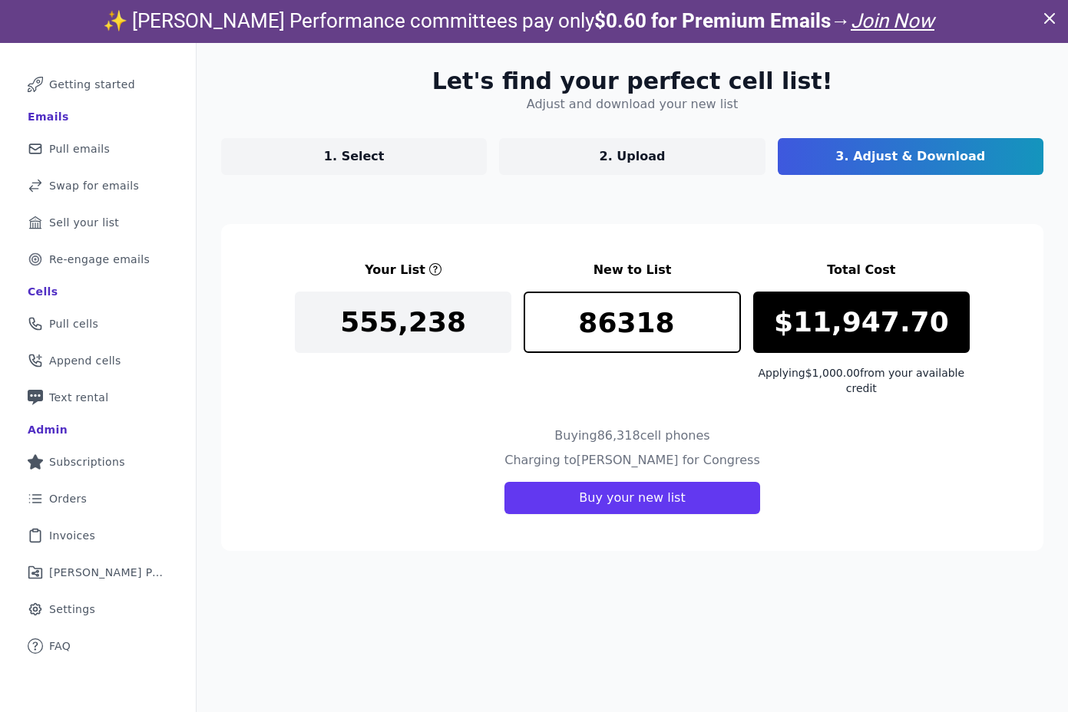
click at [360, 157] on p "1. Select" at bounding box center [354, 156] width 61 height 18
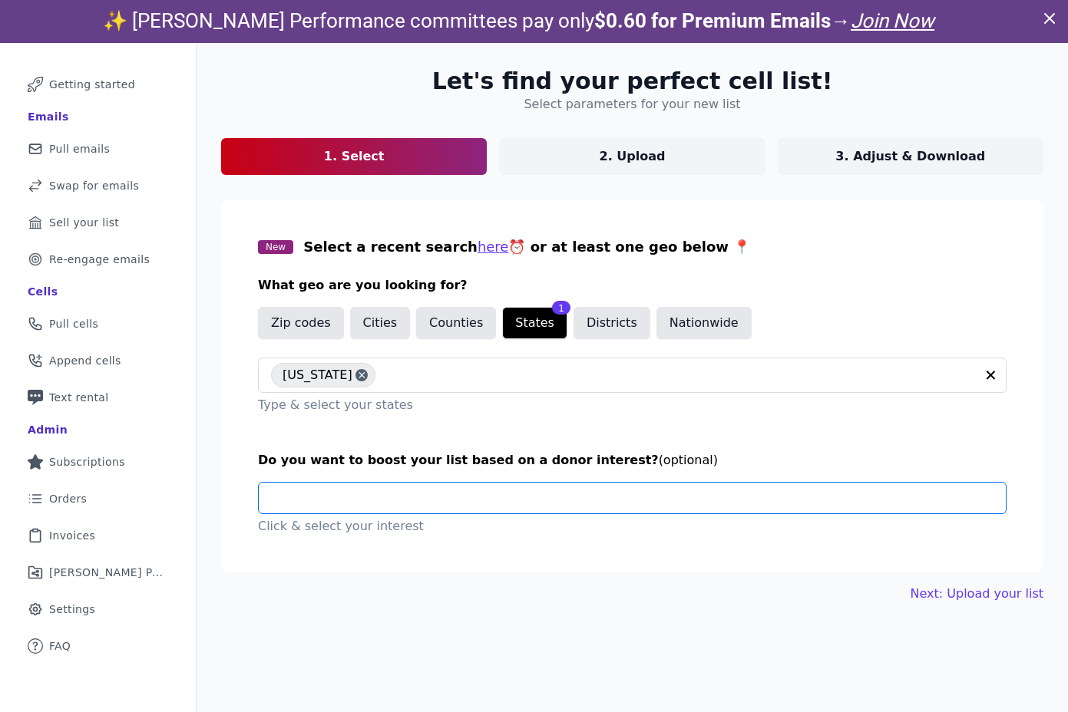
click at [352, 504] on input "text" at bounding box center [638, 498] width 735 height 31
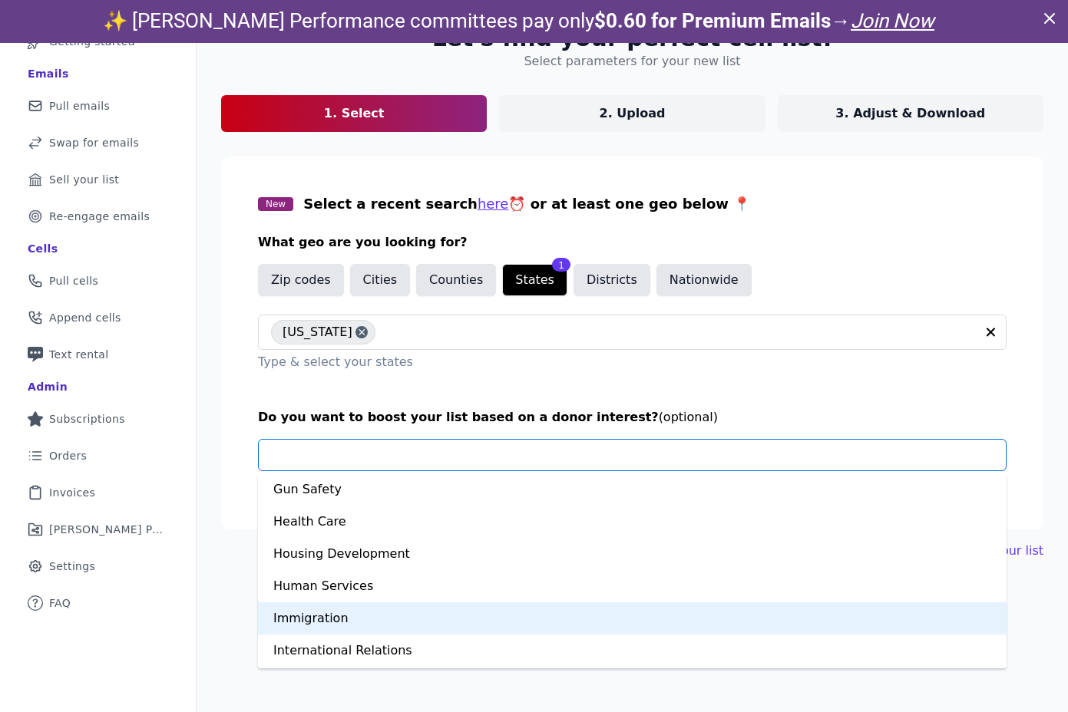
scroll to position [510, 0]
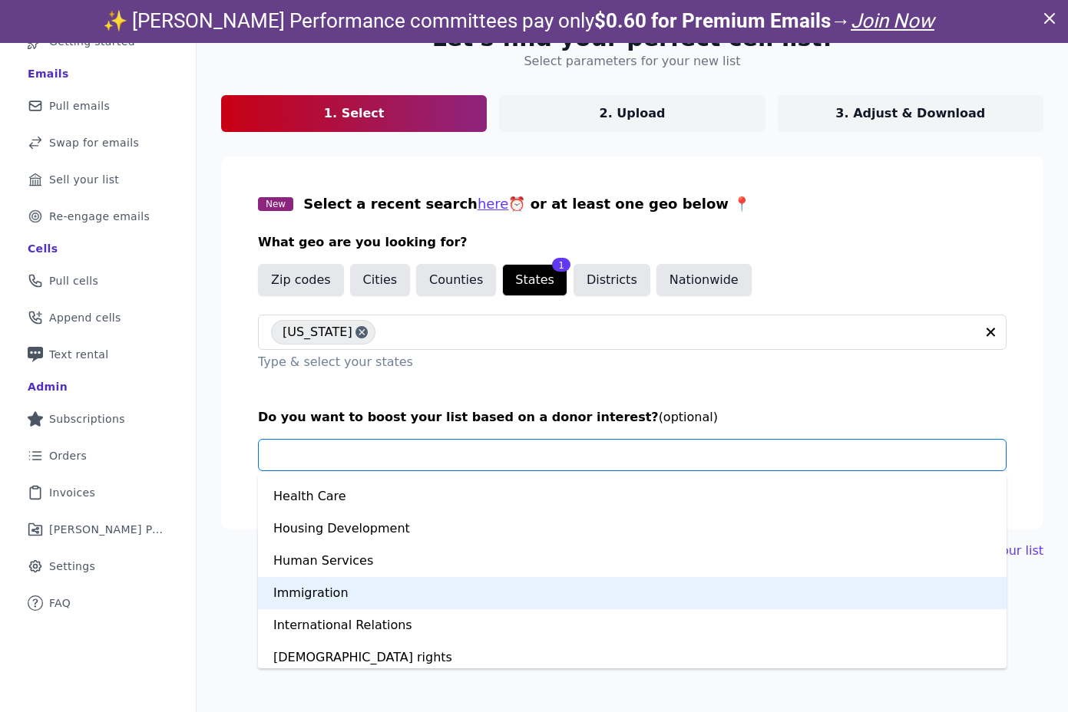
click at [313, 597] on div "Immigration" at bounding box center [632, 593] width 748 height 32
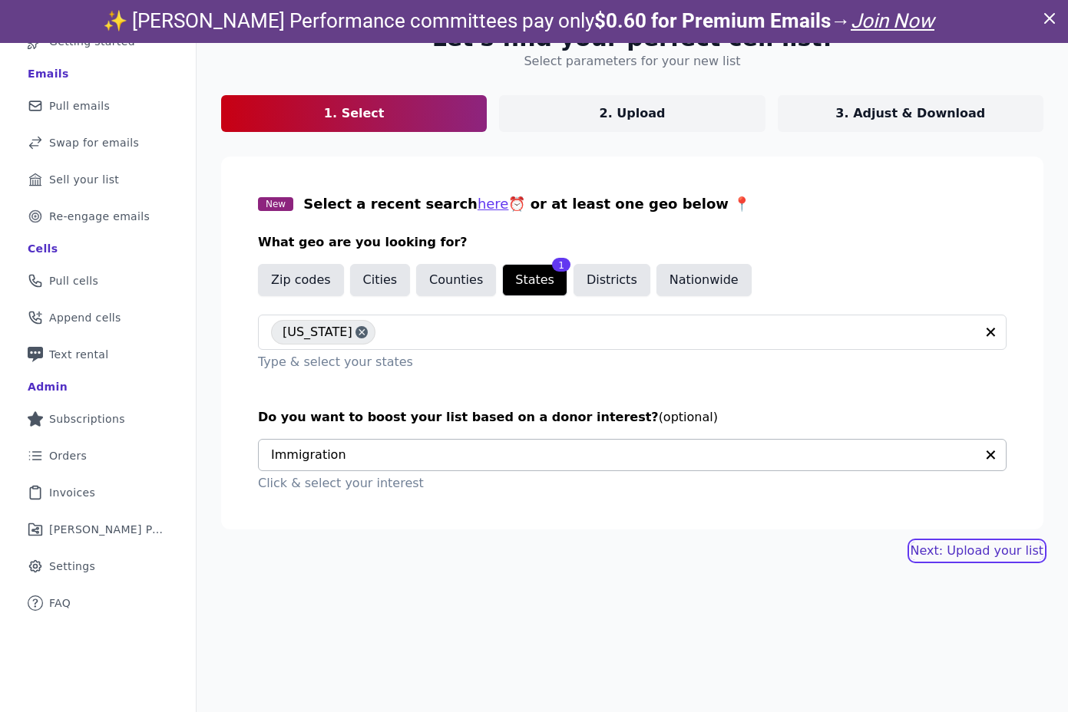
click at [969, 549] on link "Next: Upload your list" at bounding box center [976, 551] width 133 height 18
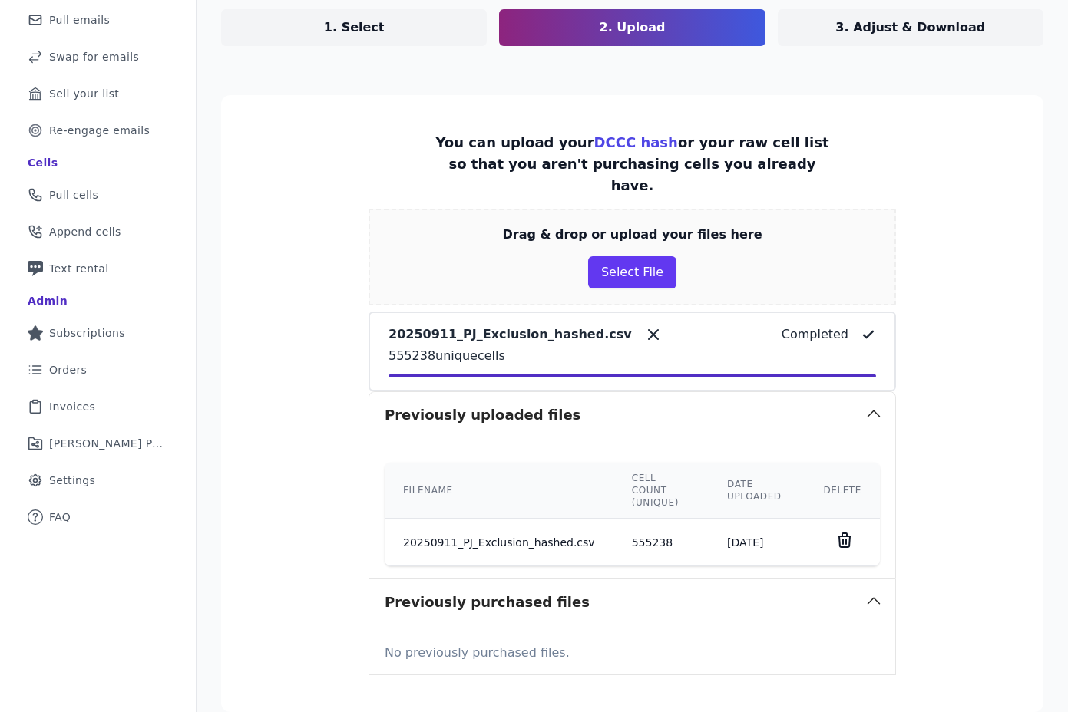
scroll to position [268, 0]
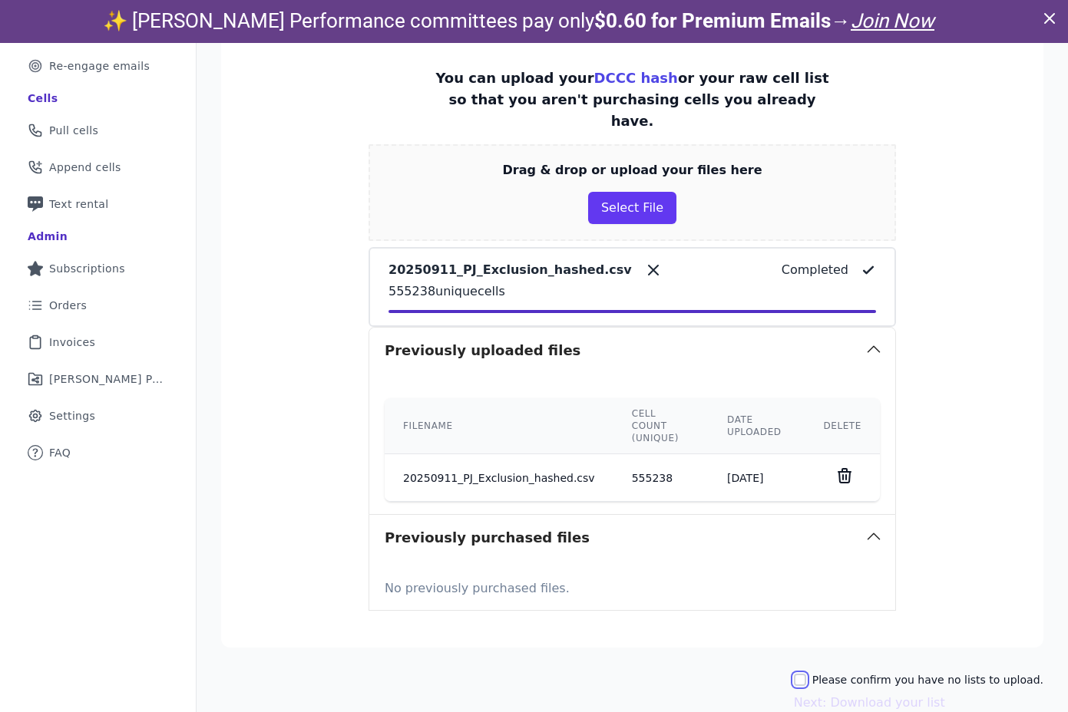
click at [806, 674] on input "Please confirm you have no lists to upload." at bounding box center [800, 680] width 12 height 12
checkbox input "true"
click at [886, 694] on button "Next: Download your list" at bounding box center [869, 703] width 151 height 18
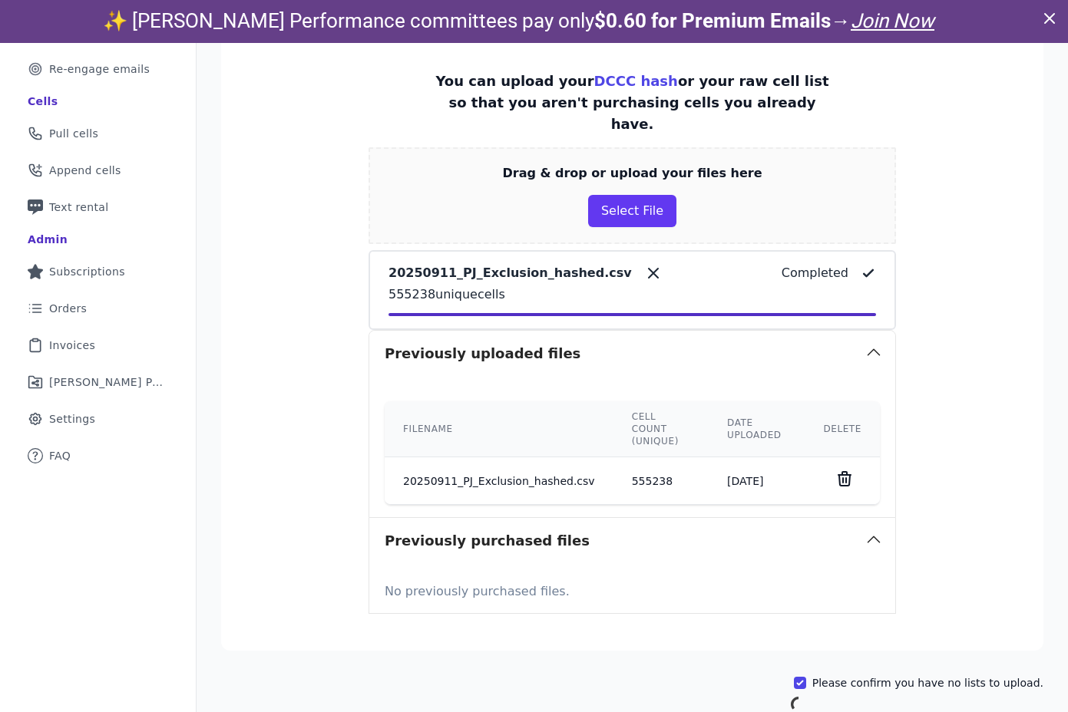
scroll to position [74, 0]
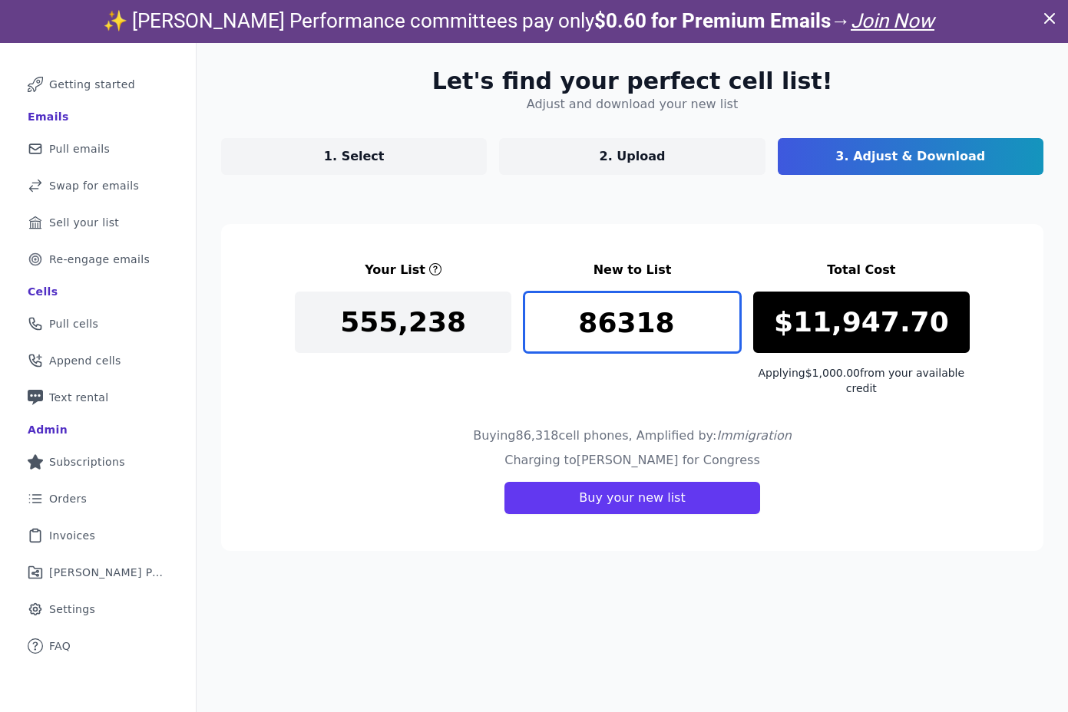
click at [628, 330] on input "86318" at bounding box center [631, 322] width 216 height 61
click at [615, 324] on input "100" at bounding box center [631, 322] width 216 height 61
type input "6500"
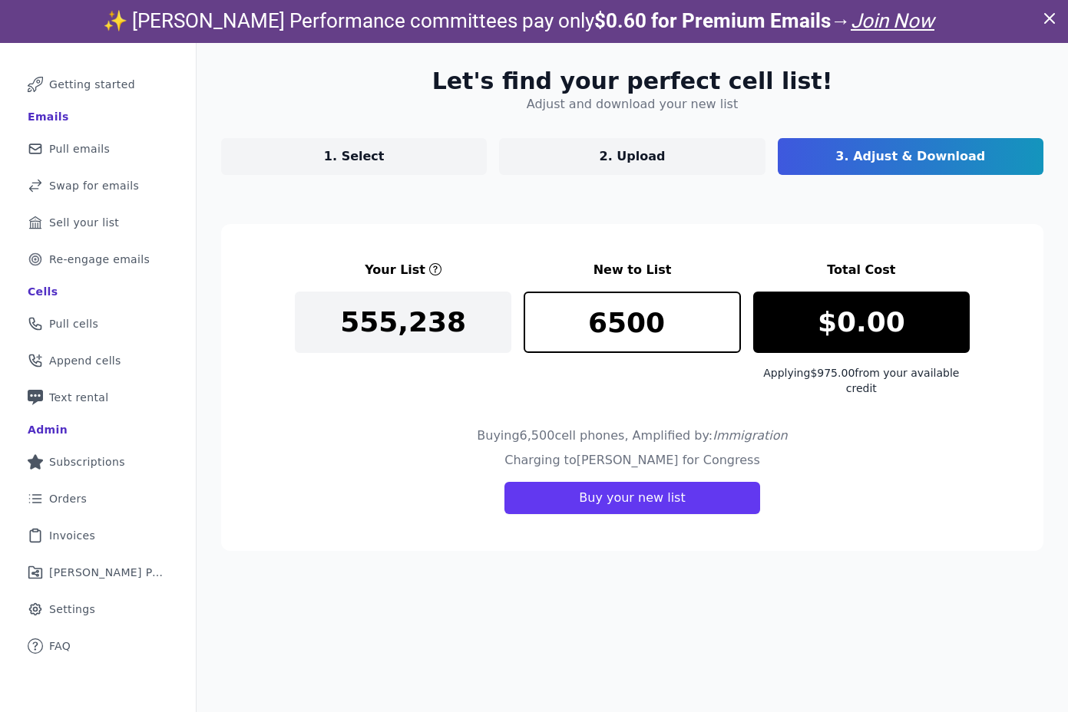
click at [600, 381] on div "6500" at bounding box center [631, 344] width 216 height 104
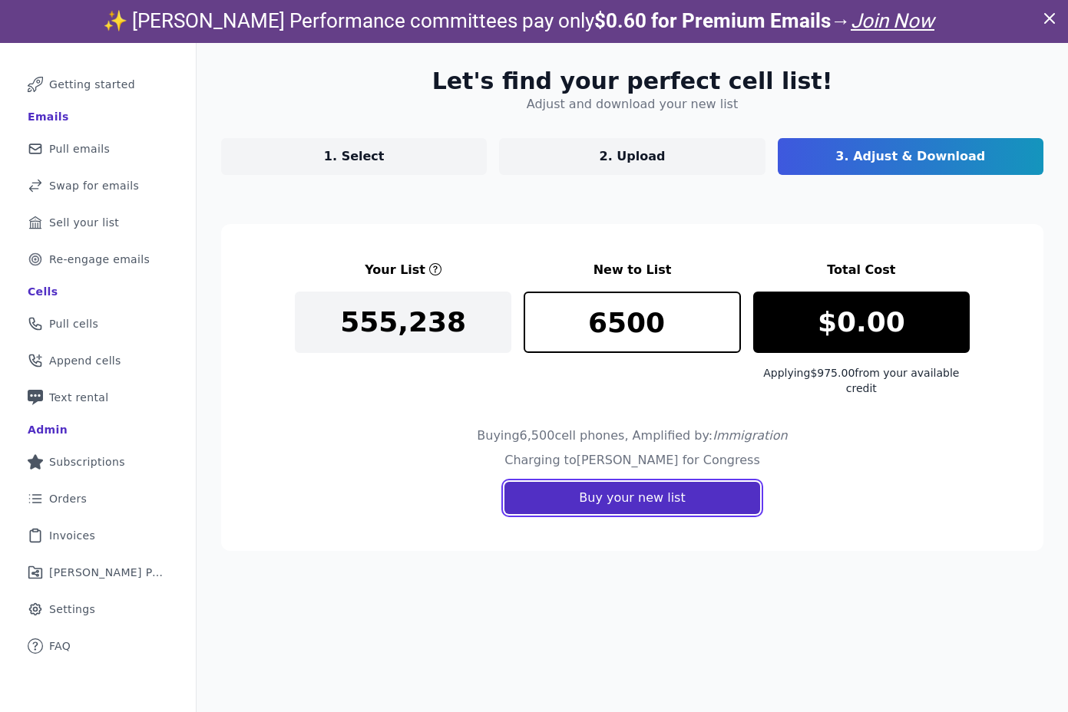
click at [623, 502] on button "Buy your new list" at bounding box center [631, 498] width 255 height 32
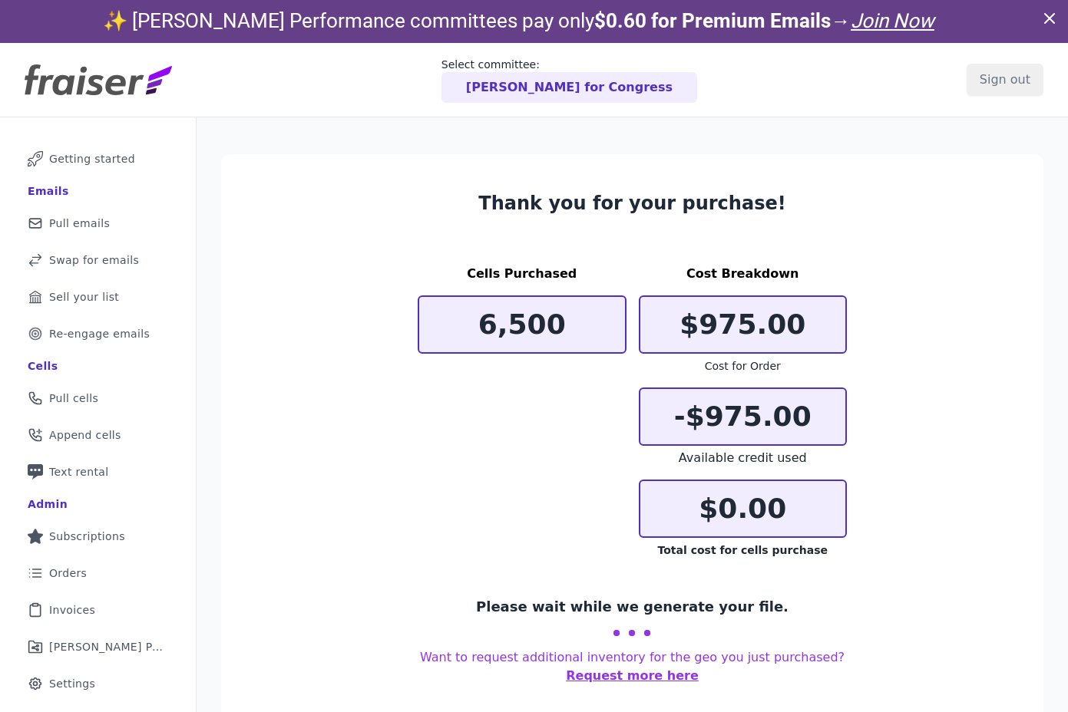
scroll to position [43, 0]
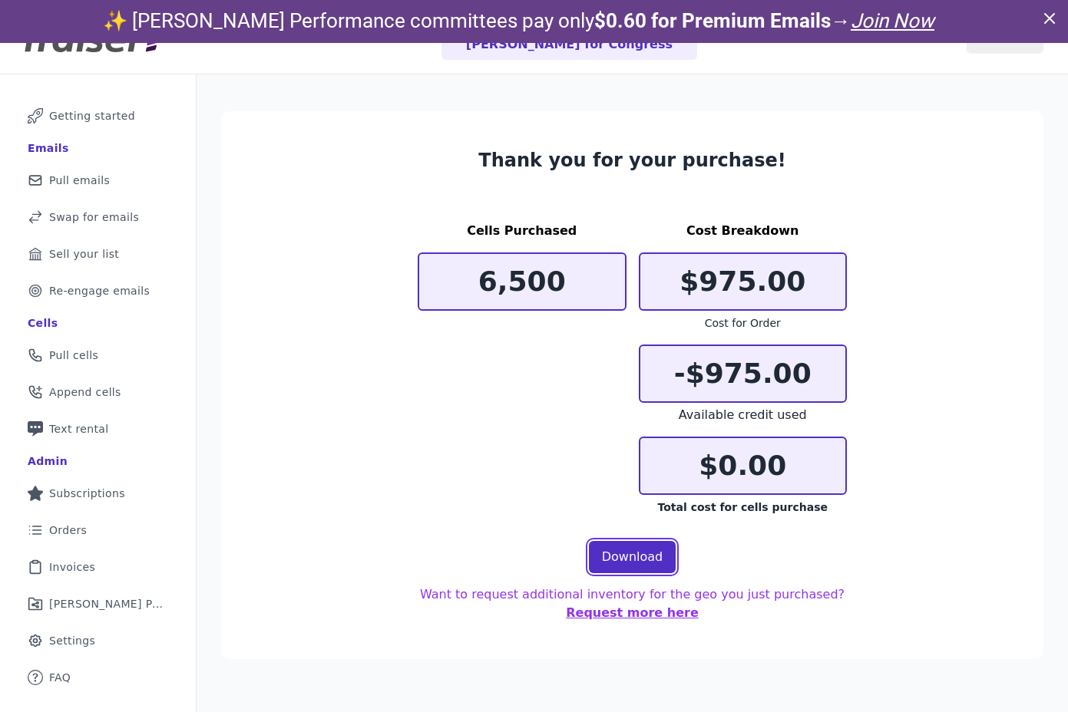
click at [619, 563] on link "Download" at bounding box center [633, 557] width 88 height 32
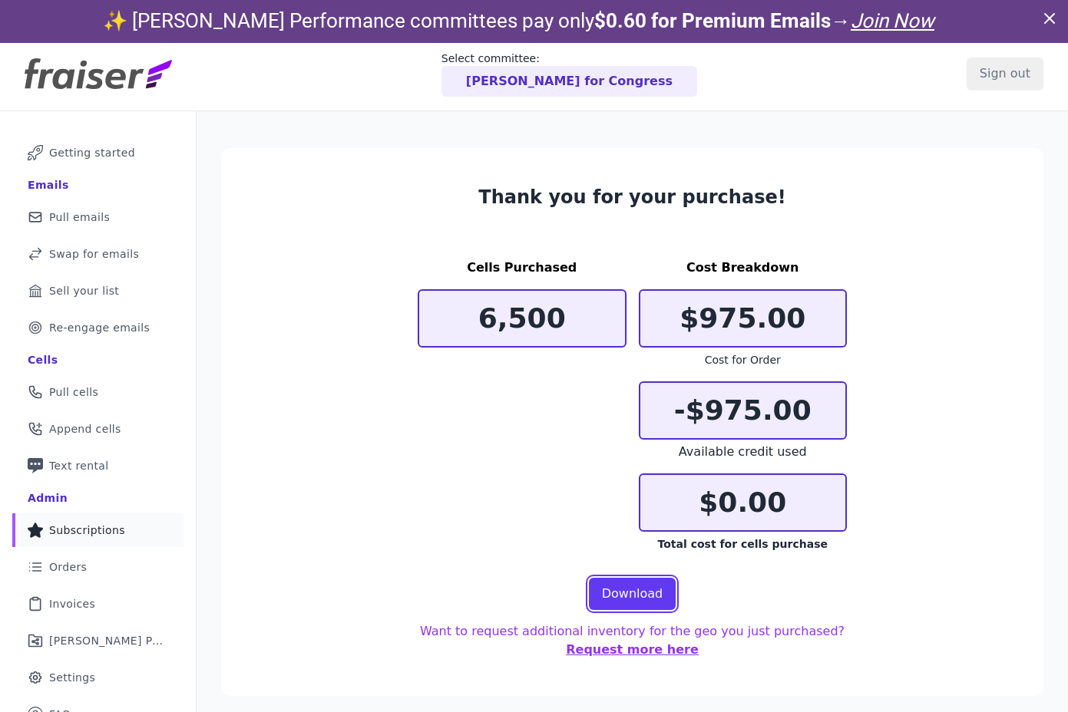
scroll to position [0, 0]
